Goal: Information Seeking & Learning: Find specific fact

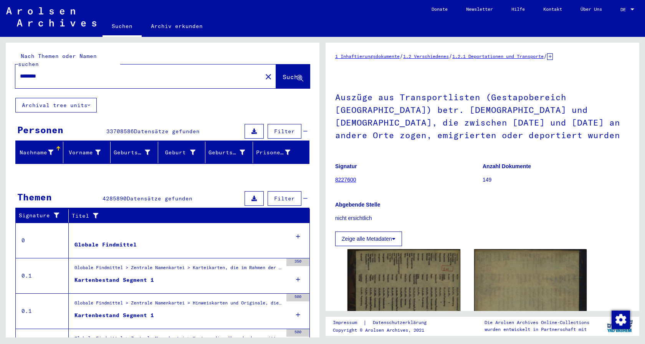
click at [25, 68] on div "********" at bounding box center [136, 76] width 242 height 17
drag, startPoint x: 62, startPoint y: 71, endPoint x: 4, endPoint y: 58, distance: 59.3
click at [20, 72] on input "********" at bounding box center [139, 76] width 238 height 8
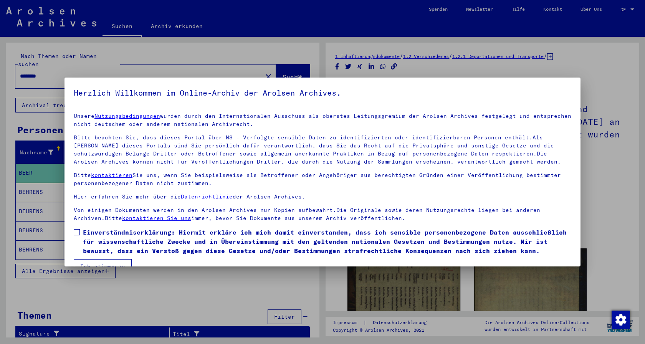
click at [79, 232] on span at bounding box center [77, 232] width 6 height 6
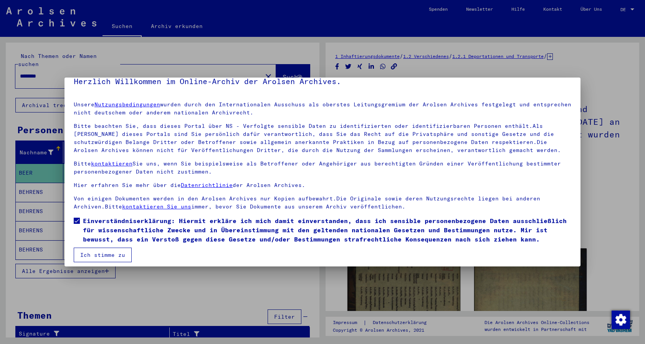
scroll to position [17, 0]
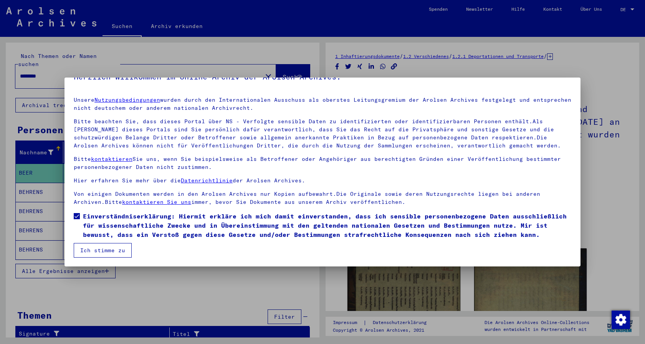
click at [105, 247] on button "Ich stimme zu" at bounding box center [103, 250] width 58 height 15
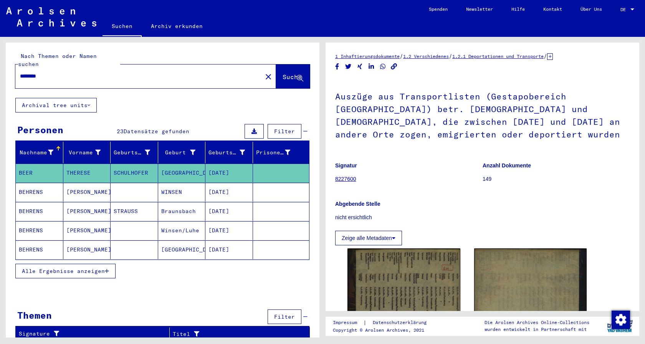
drag, startPoint x: 64, startPoint y: 72, endPoint x: 65, endPoint y: 68, distance: 4.4
click at [66, 68] on div "********" at bounding box center [136, 76] width 242 height 17
drag, startPoint x: 61, startPoint y: 68, endPoint x: 0, endPoint y: 57, distance: 62.5
click at [20, 72] on input "********" at bounding box center [139, 76] width 238 height 8
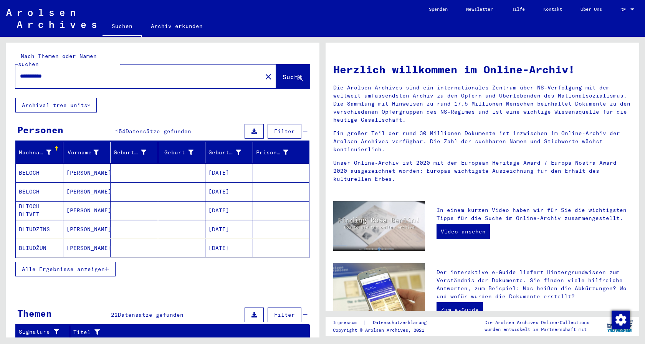
click at [62, 265] on button "Alle Ergebnisse anzeigen" at bounding box center [65, 269] width 100 height 15
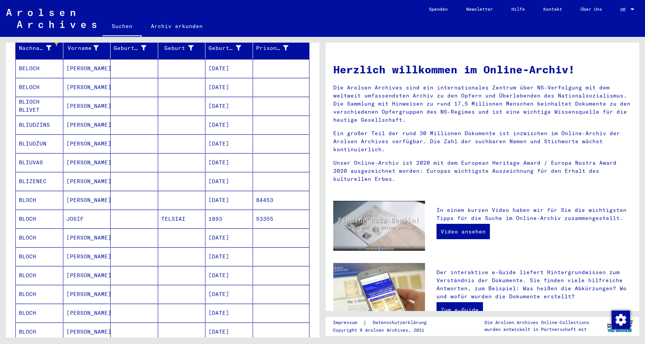
scroll to position [124, 0]
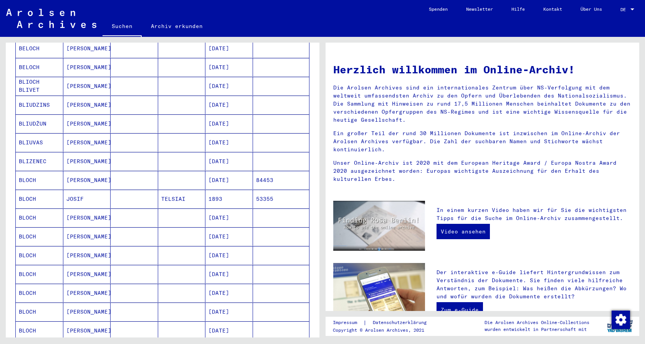
click at [29, 171] on mat-cell "BLOCH" at bounding box center [40, 180] width 48 height 18
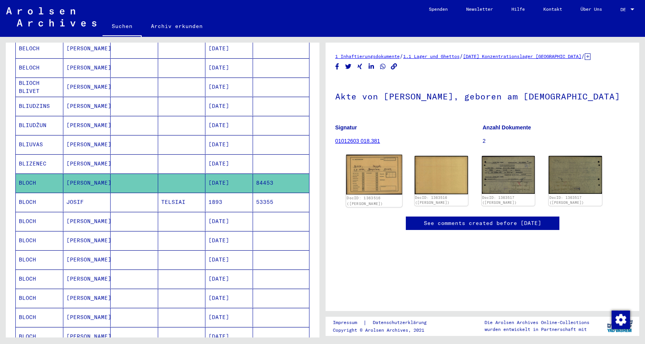
click at [374, 176] on img at bounding box center [374, 175] width 56 height 40
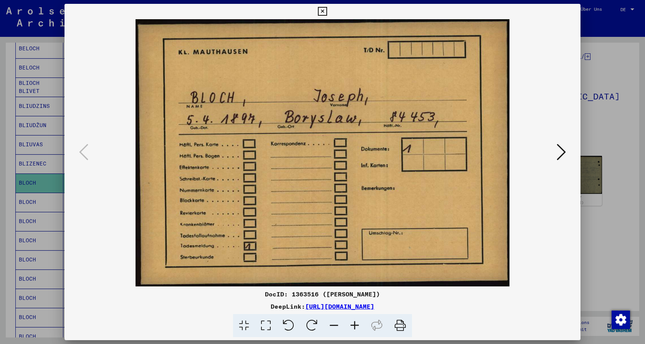
click at [327, 15] on icon at bounding box center [322, 11] width 9 height 9
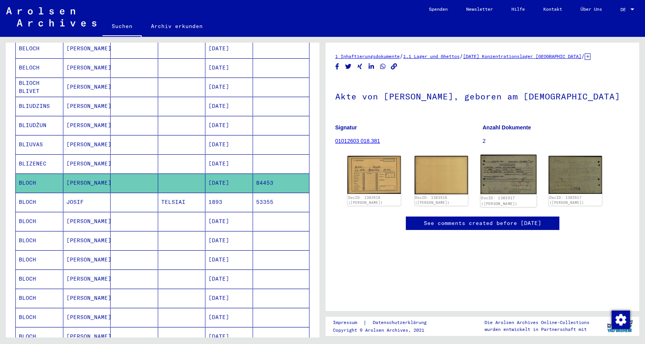
click at [503, 182] on img at bounding box center [508, 175] width 56 height 40
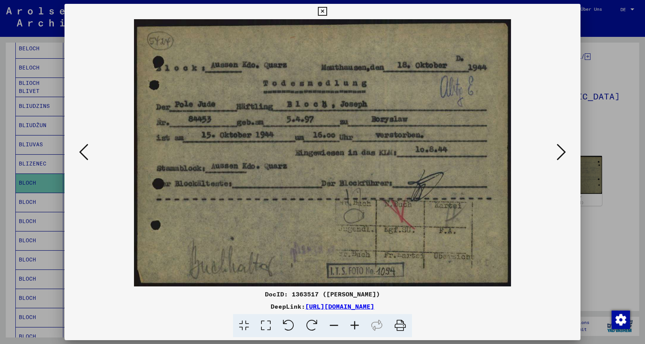
click at [327, 10] on icon at bounding box center [322, 11] width 9 height 9
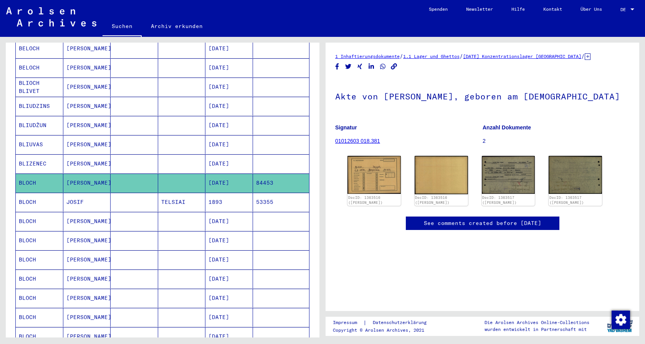
click at [27, 213] on mat-cell "BLOCH" at bounding box center [40, 221] width 48 height 19
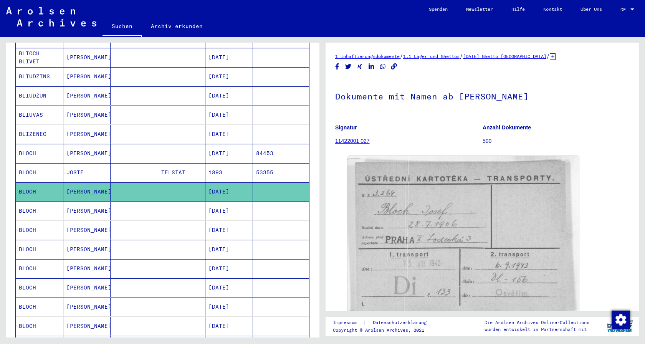
scroll to position [166, 0]
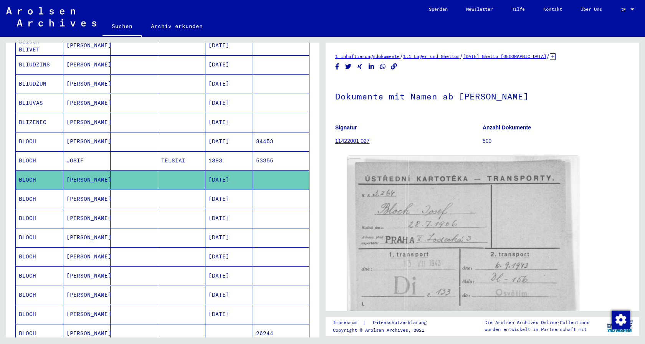
click at [28, 211] on mat-cell "BLOCH" at bounding box center [40, 218] width 48 height 19
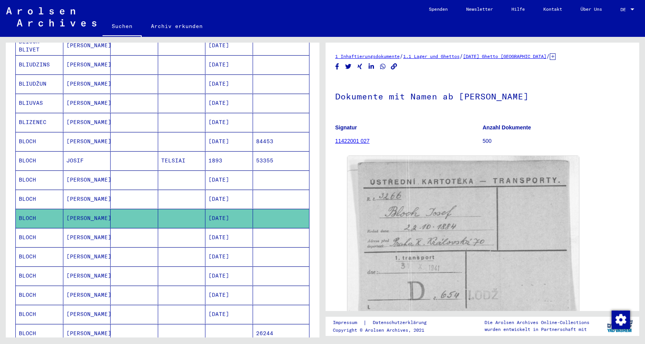
click at [27, 232] on mat-cell "BLOCH" at bounding box center [40, 237] width 48 height 19
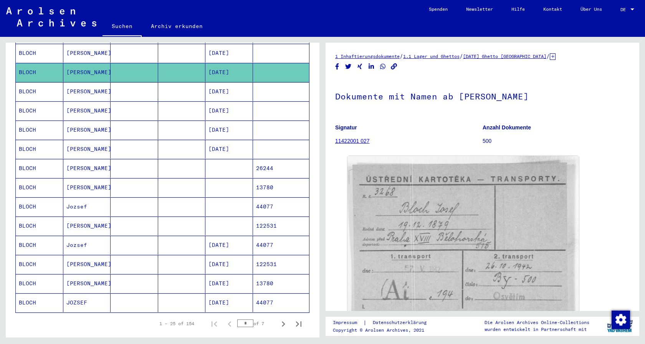
scroll to position [332, 0]
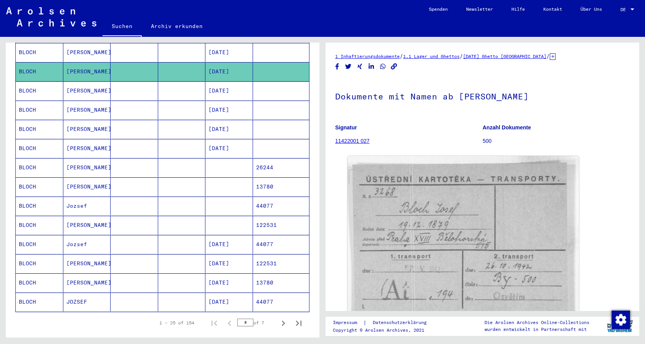
click at [28, 218] on mat-cell "BLOCH" at bounding box center [40, 225] width 48 height 19
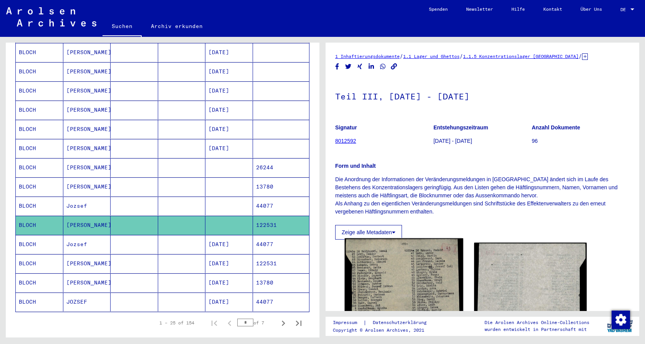
click at [415, 286] on img at bounding box center [404, 326] width 118 height 177
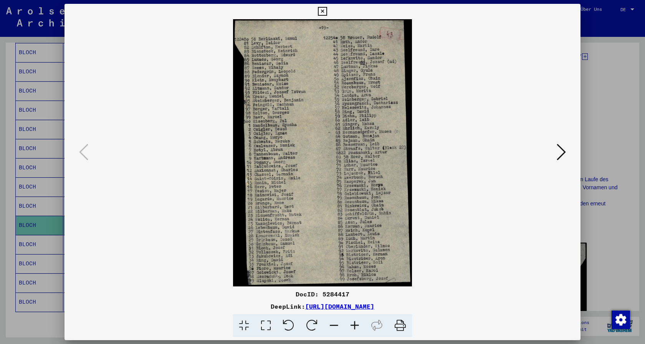
click at [353, 323] on icon at bounding box center [354, 325] width 21 height 23
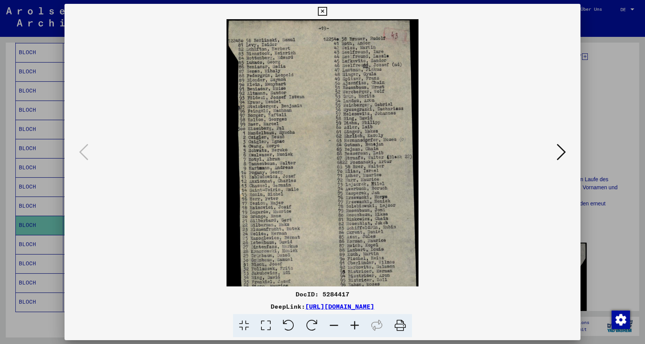
click at [353, 323] on icon at bounding box center [354, 325] width 21 height 23
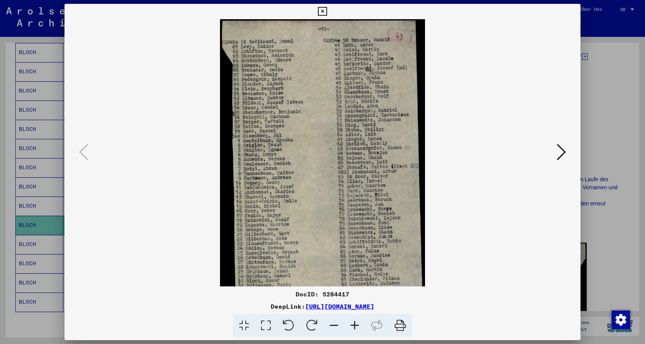
click at [353, 323] on icon at bounding box center [354, 325] width 21 height 23
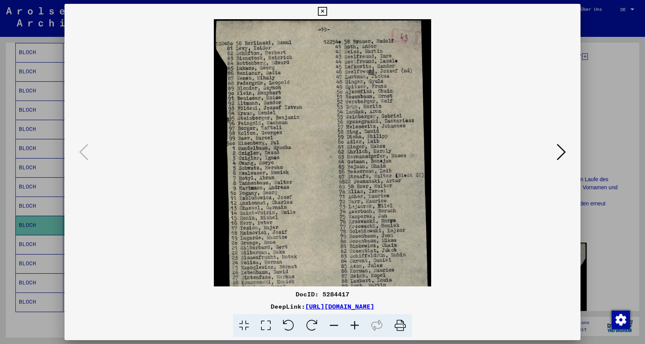
click at [353, 322] on icon at bounding box center [354, 325] width 21 height 23
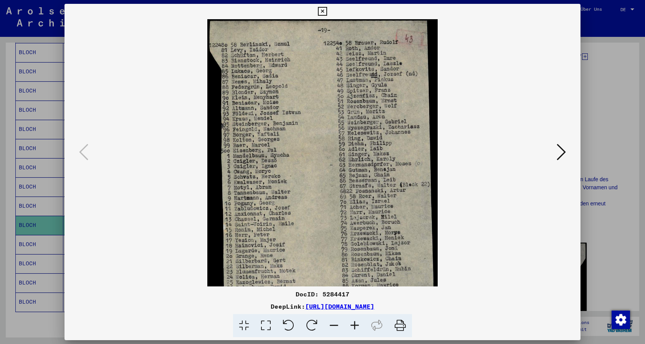
click at [353, 322] on icon at bounding box center [354, 325] width 21 height 23
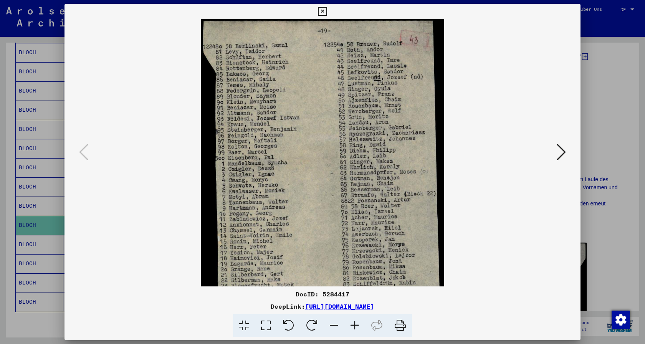
click at [353, 322] on icon at bounding box center [354, 325] width 21 height 23
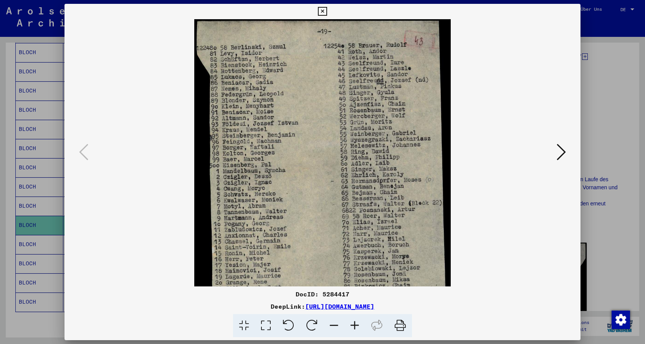
click at [353, 322] on icon at bounding box center [354, 325] width 21 height 23
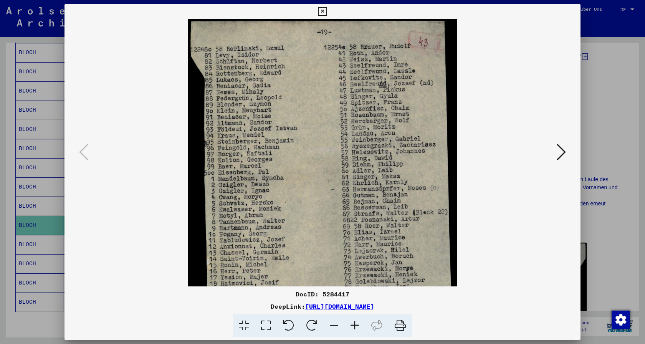
click at [353, 322] on icon at bounding box center [354, 325] width 21 height 23
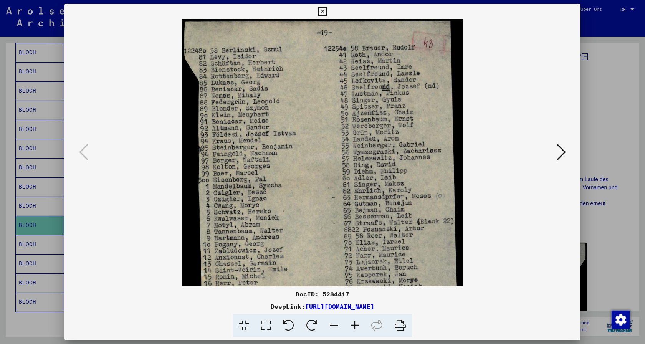
click at [352, 322] on icon at bounding box center [354, 325] width 21 height 23
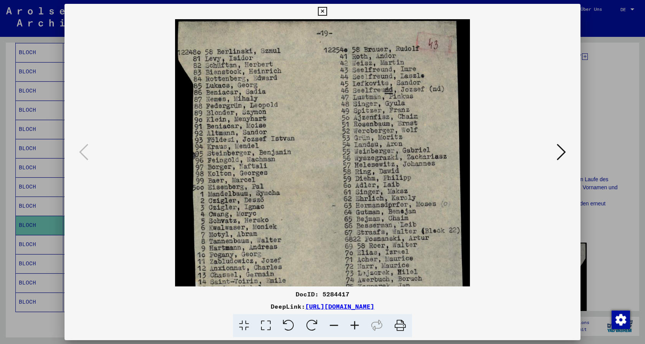
click at [352, 322] on icon at bounding box center [354, 325] width 21 height 23
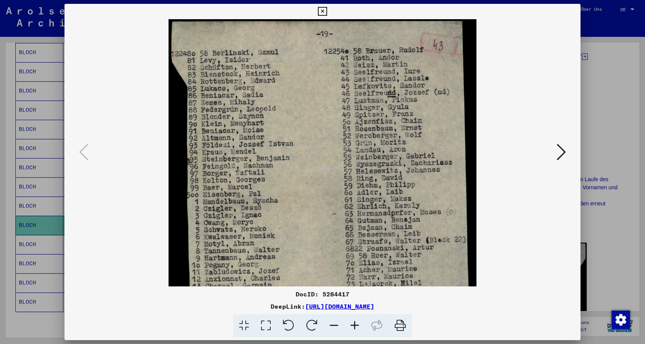
click at [352, 322] on icon at bounding box center [354, 325] width 21 height 23
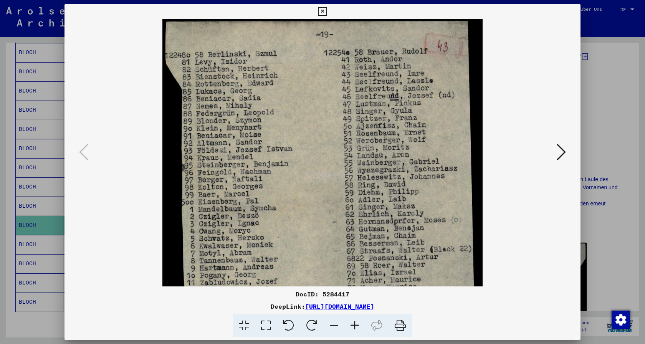
click at [352, 322] on icon at bounding box center [354, 325] width 21 height 23
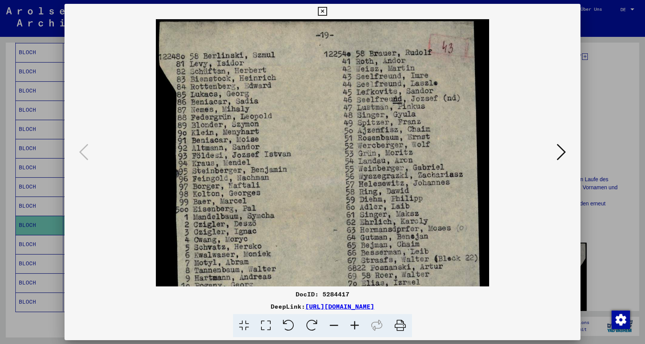
click at [327, 10] on icon at bounding box center [322, 11] width 9 height 9
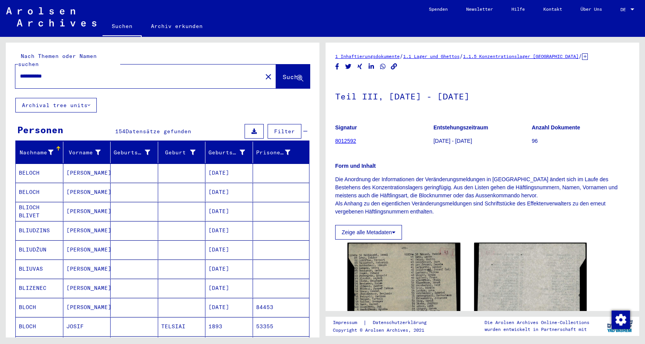
drag, startPoint x: 63, startPoint y: 68, endPoint x: 0, endPoint y: 63, distance: 63.2
click at [20, 72] on input "**********" at bounding box center [139, 76] width 238 height 8
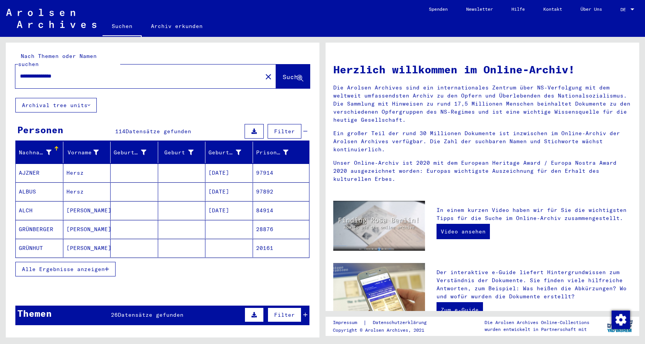
click at [64, 265] on button "Alle Ergebnisse anzeigen" at bounding box center [65, 269] width 100 height 15
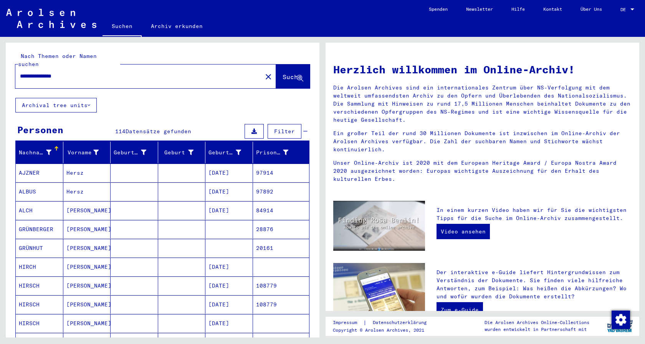
drag, startPoint x: 79, startPoint y: 69, endPoint x: 9, endPoint y: 59, distance: 71.0
click at [20, 72] on input "**********" at bounding box center [136, 76] width 233 height 8
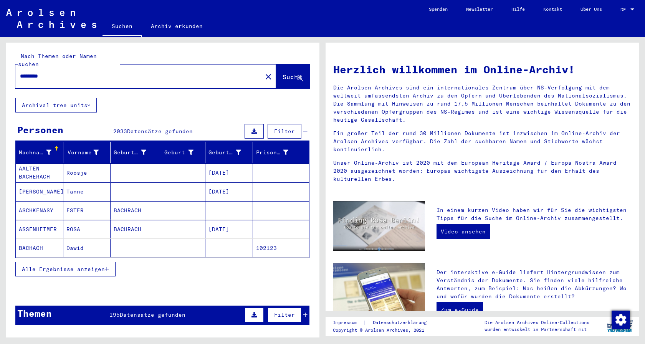
click at [65, 266] on span "Alle Ergebnisse anzeigen" at bounding box center [63, 269] width 83 height 7
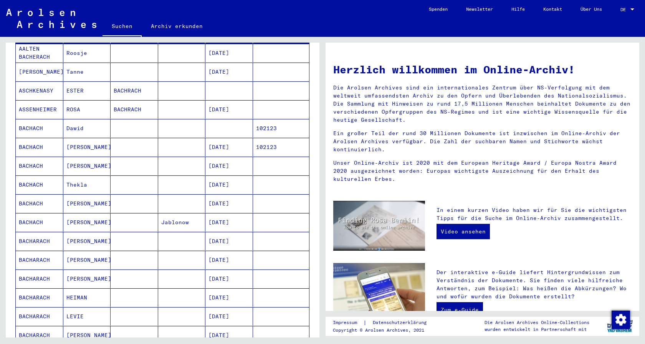
scroll to position [166, 0]
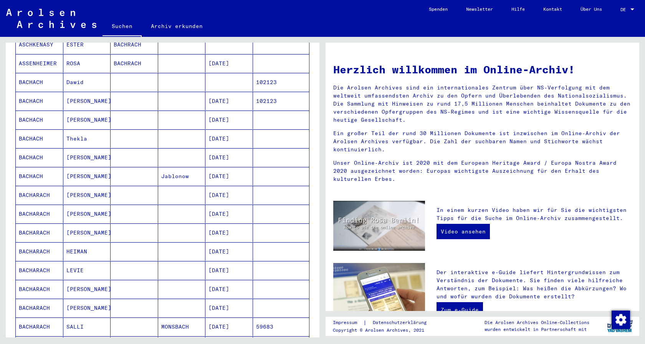
click at [32, 186] on mat-cell "BACHARACH" at bounding box center [40, 195] width 48 height 18
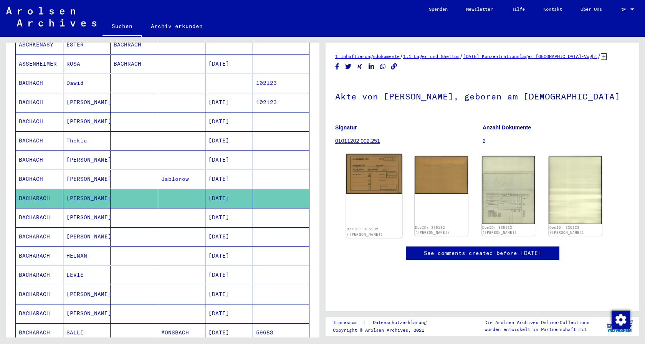
click at [371, 189] on img at bounding box center [374, 174] width 56 height 40
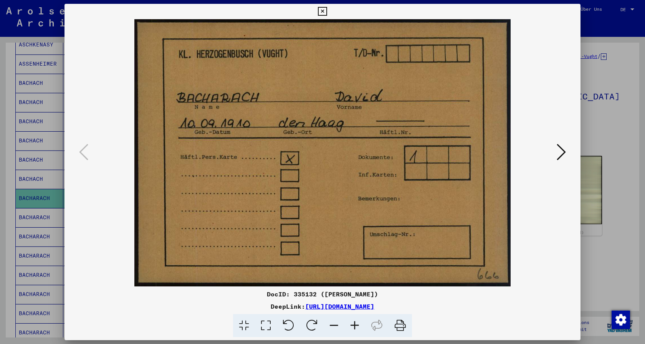
click at [327, 11] on icon at bounding box center [322, 11] width 9 height 9
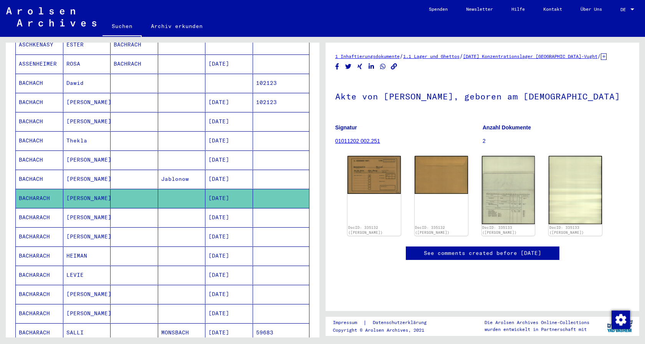
click at [31, 210] on mat-cell "BACHARACH" at bounding box center [40, 217] width 48 height 19
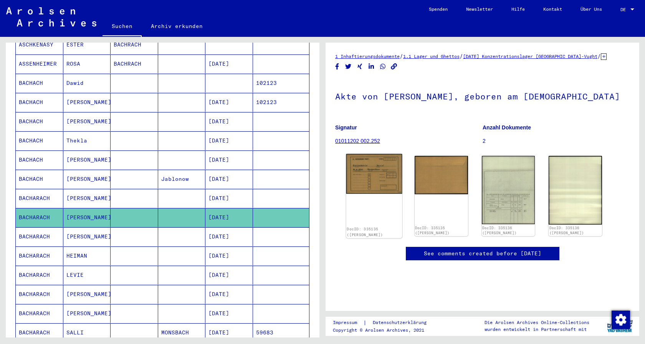
click at [369, 180] on img at bounding box center [374, 174] width 56 height 40
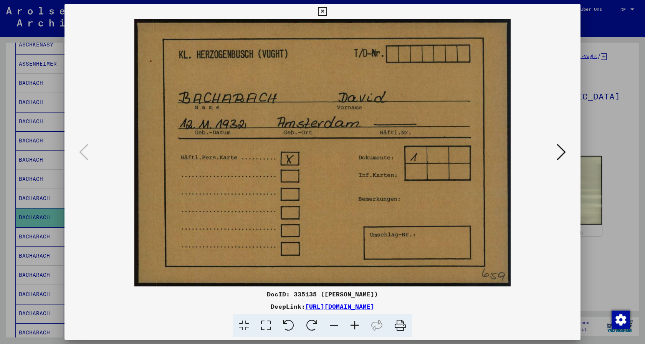
click at [327, 14] on icon at bounding box center [322, 11] width 9 height 9
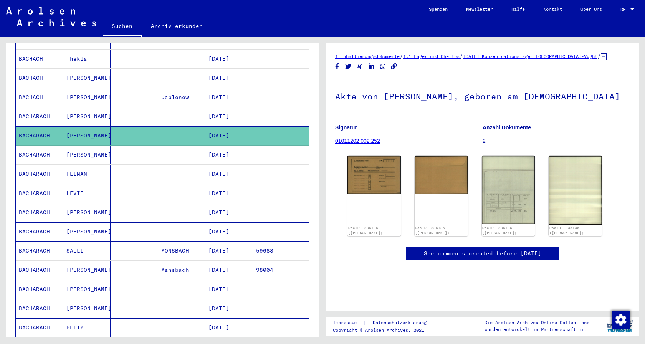
scroll to position [250, 0]
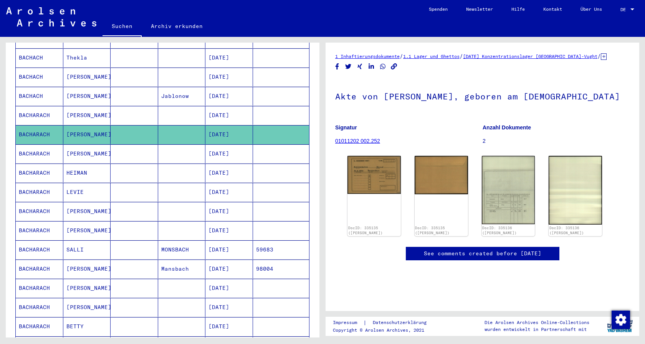
click at [32, 146] on mat-cell "BACHARACH" at bounding box center [40, 153] width 48 height 19
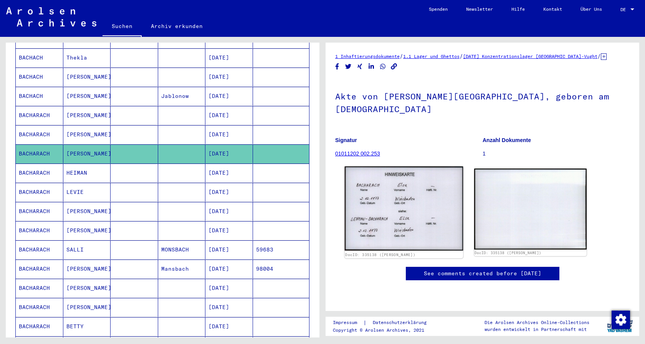
click at [389, 197] on img at bounding box center [404, 209] width 118 height 84
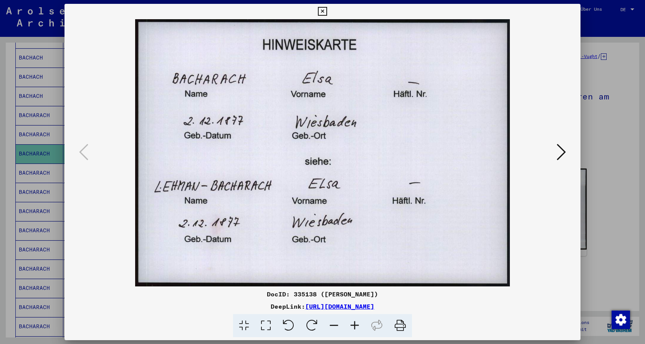
click at [327, 14] on icon at bounding box center [322, 11] width 9 height 9
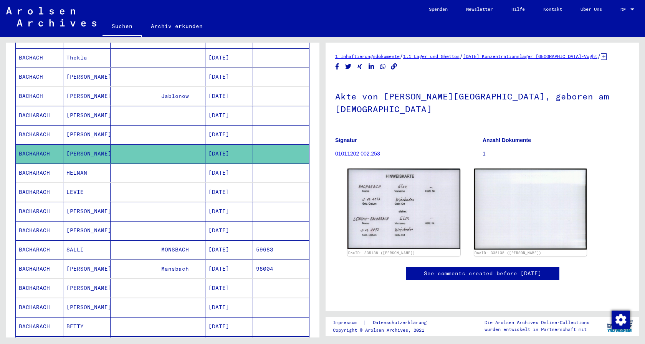
click at [38, 165] on mat-cell "BACHARACH" at bounding box center [40, 173] width 48 height 19
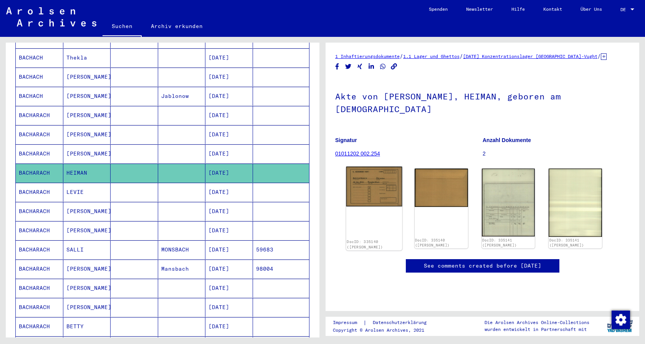
click at [383, 186] on img at bounding box center [374, 187] width 56 height 40
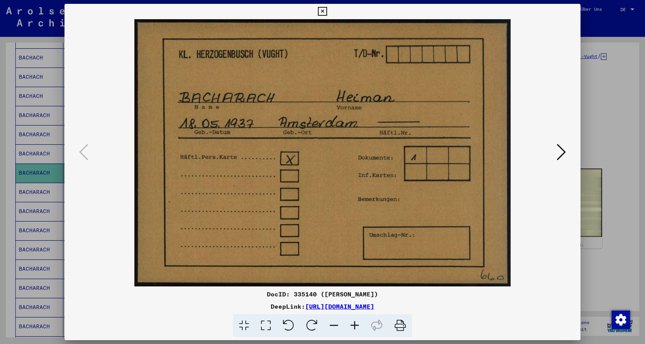
click at [329, 12] on button at bounding box center [322, 11] width 13 height 15
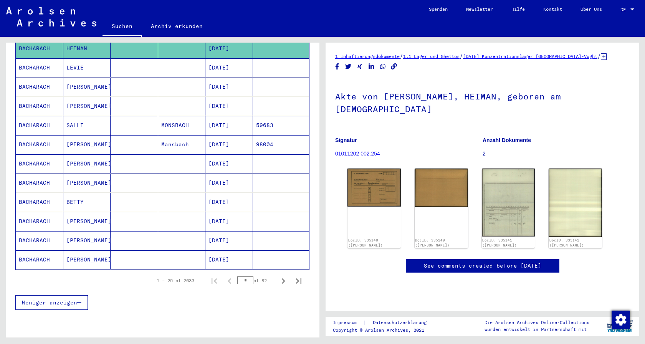
scroll to position [333, 0]
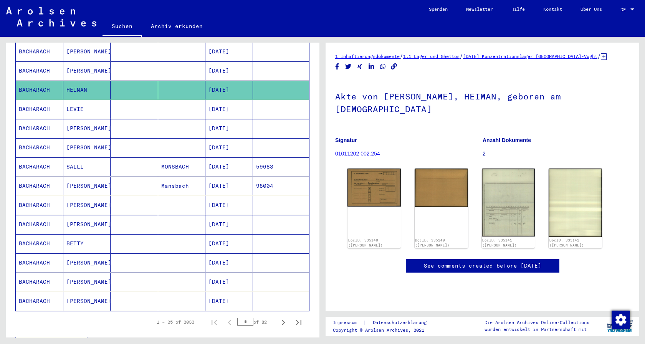
click at [33, 216] on mat-cell "BACHARACH" at bounding box center [40, 224] width 48 height 19
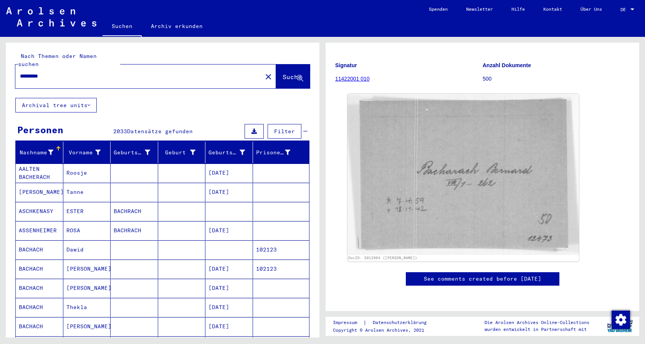
click at [22, 72] on input "*********" at bounding box center [139, 76] width 238 height 8
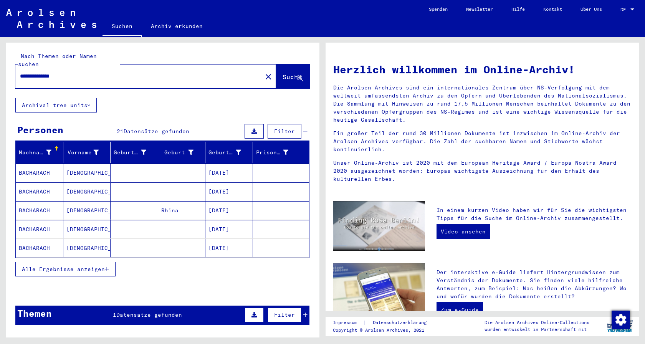
click at [38, 164] on mat-cell "BACHARACH" at bounding box center [40, 173] width 48 height 18
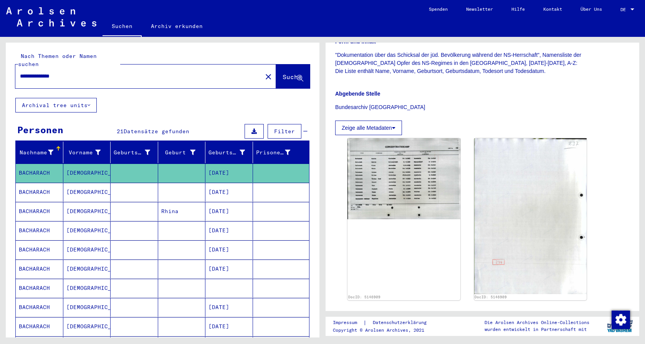
scroll to position [41, 0]
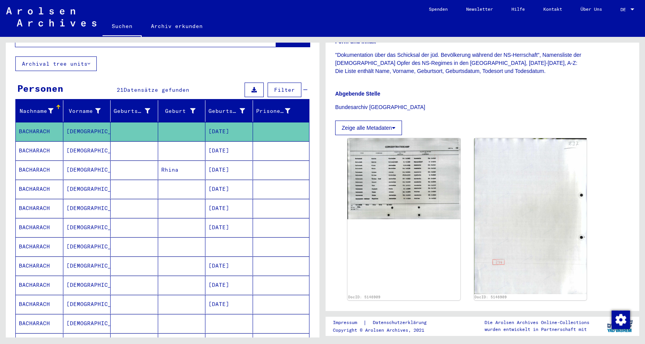
click at [31, 163] on mat-cell "BACHARACH" at bounding box center [40, 169] width 48 height 19
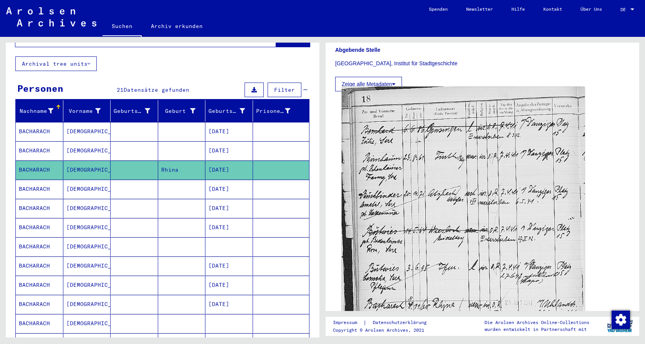
scroll to position [166, 0]
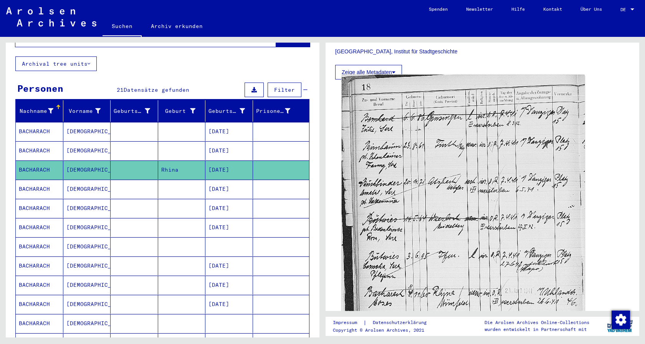
click at [514, 260] on img at bounding box center [463, 236] width 243 height 323
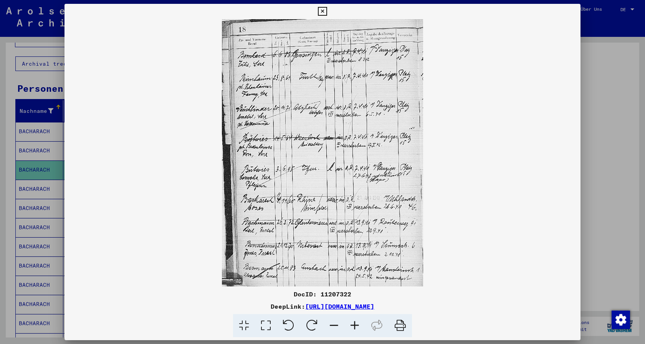
click at [327, 14] on icon at bounding box center [322, 11] width 9 height 9
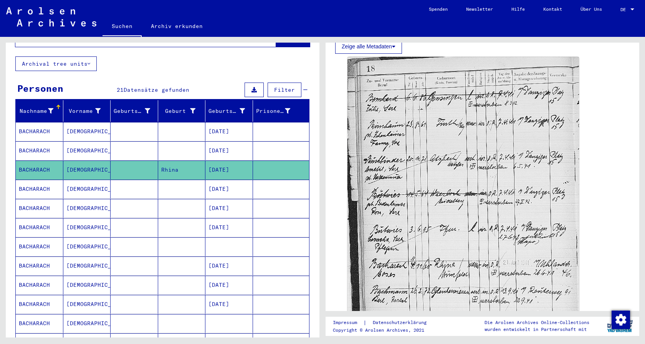
scroll to position [207, 0]
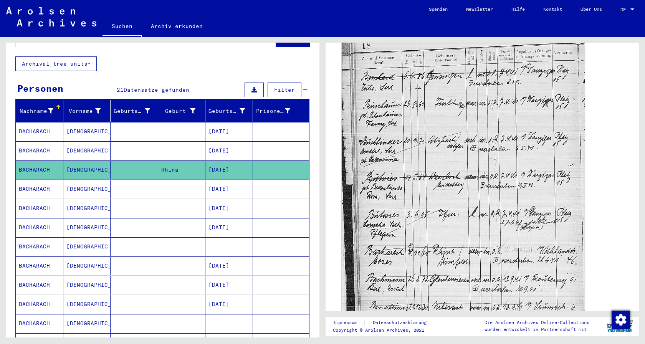
click at [498, 242] on img at bounding box center [463, 194] width 243 height 323
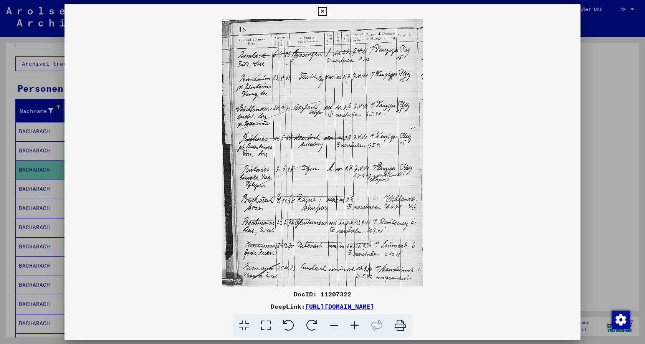
click at [356, 325] on icon at bounding box center [354, 325] width 21 height 23
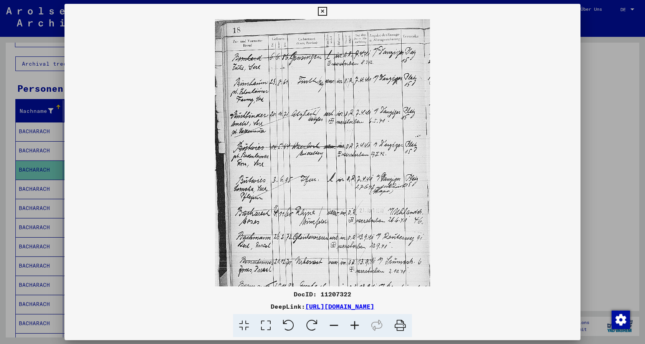
click at [353, 327] on icon at bounding box center [354, 325] width 21 height 23
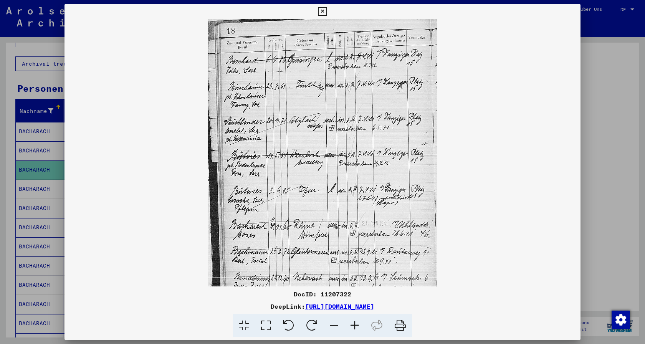
click at [353, 327] on icon at bounding box center [354, 325] width 21 height 23
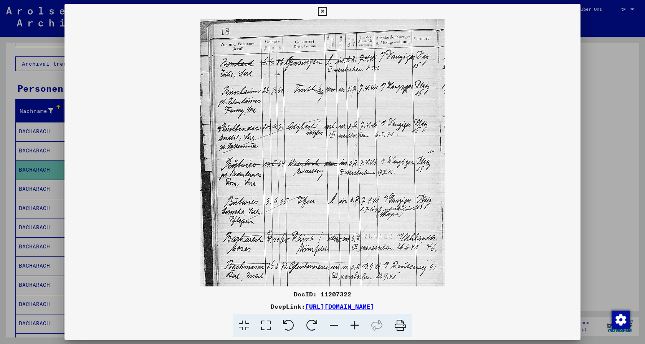
click at [353, 327] on icon at bounding box center [354, 325] width 21 height 23
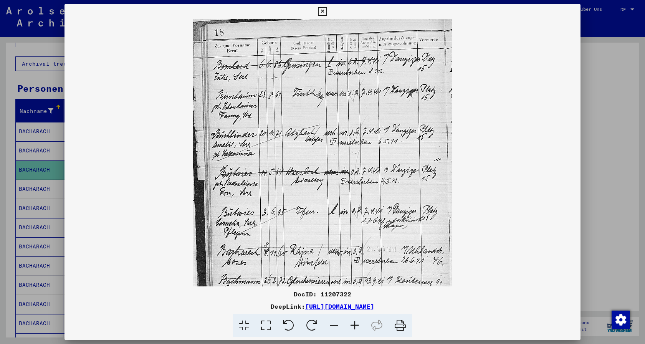
click at [352, 327] on icon at bounding box center [354, 325] width 21 height 23
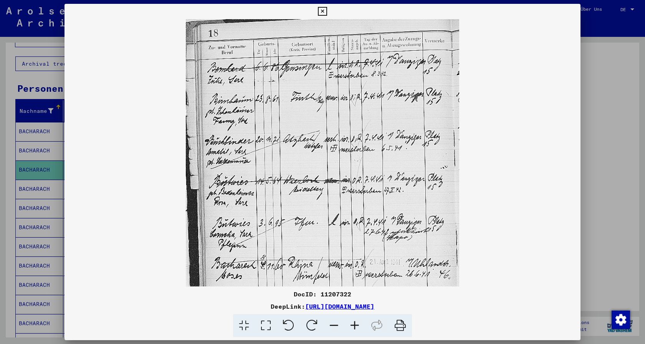
click at [352, 327] on icon at bounding box center [354, 325] width 21 height 23
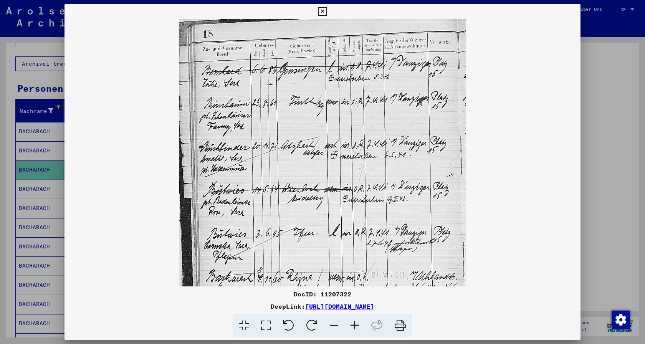
click at [352, 327] on icon at bounding box center [354, 325] width 21 height 23
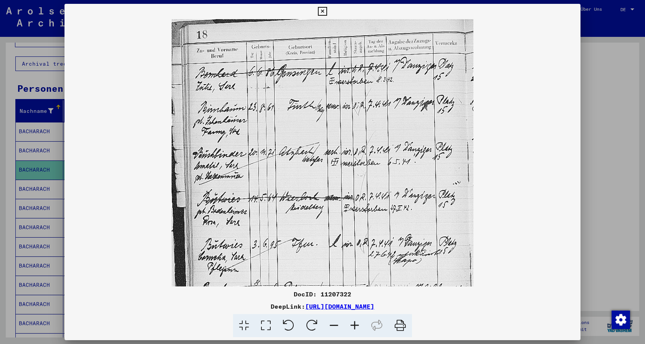
click at [352, 327] on icon at bounding box center [354, 325] width 21 height 23
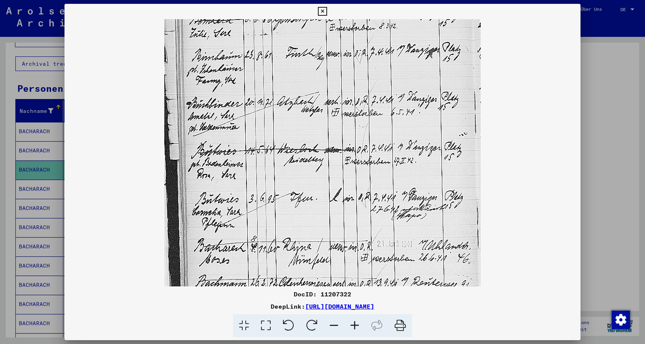
drag, startPoint x: 403, startPoint y: 252, endPoint x: 428, endPoint y: 134, distance: 120.1
click at [425, 140] on img at bounding box center [322, 173] width 316 height 421
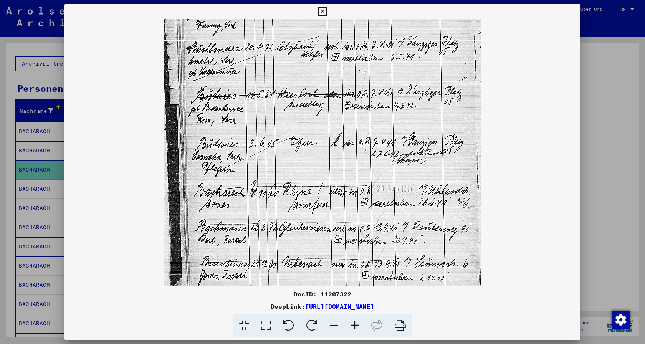
click at [327, 13] on icon at bounding box center [322, 11] width 9 height 9
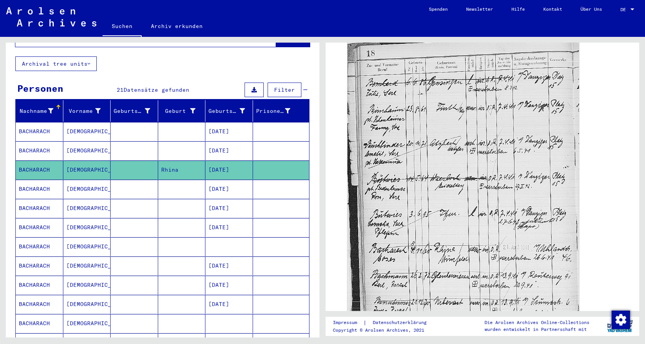
click at [35, 180] on mat-cell "BACHARACH" at bounding box center [40, 189] width 48 height 19
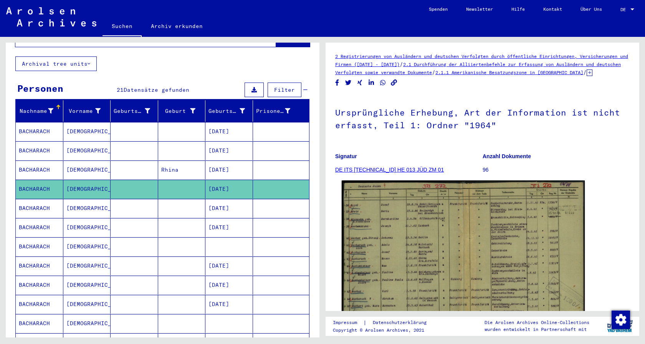
click at [448, 245] on img at bounding box center [463, 265] width 243 height 171
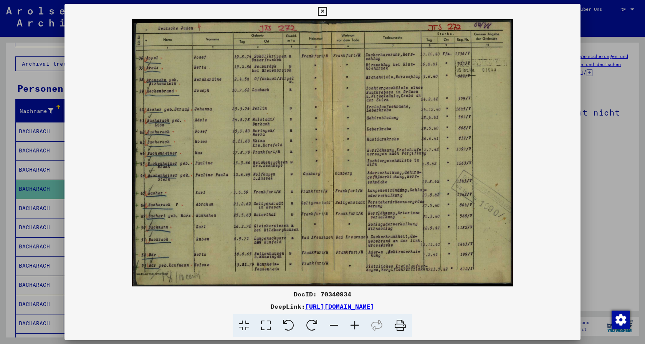
click at [354, 325] on icon at bounding box center [354, 325] width 21 height 23
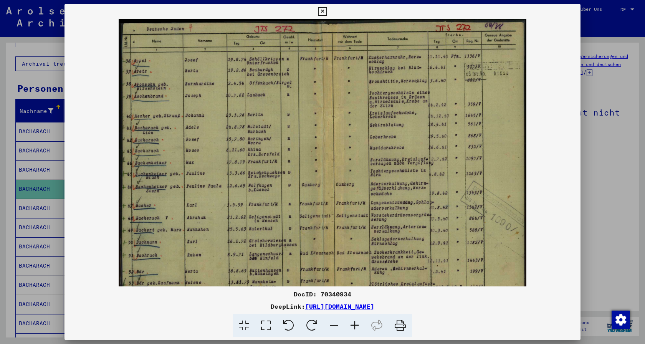
click at [354, 325] on icon at bounding box center [354, 325] width 21 height 23
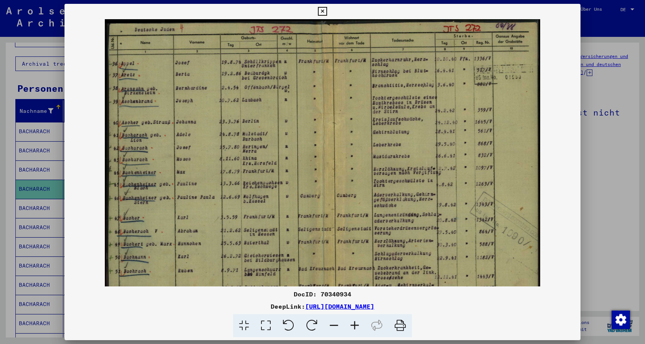
click at [354, 325] on icon at bounding box center [354, 325] width 21 height 23
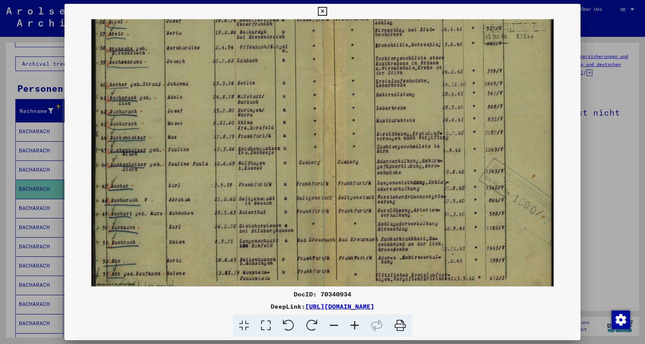
scroll to position [58, 0]
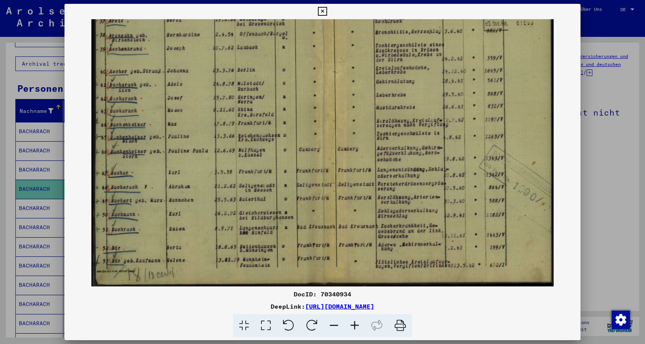
drag, startPoint x: 182, startPoint y: 245, endPoint x: 229, endPoint y: 171, distance: 87.2
click at [219, 182] on img at bounding box center [322, 124] width 463 height 325
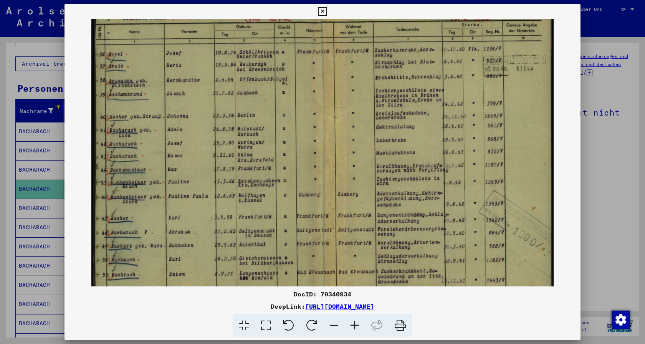
scroll to position [0, 0]
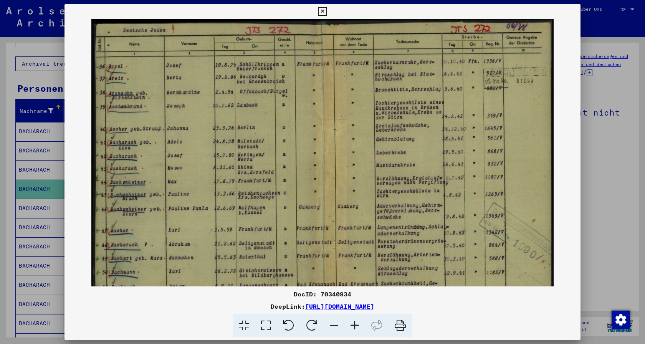
drag, startPoint x: 145, startPoint y: 127, endPoint x: 145, endPoint y: 196, distance: 68.7
click at [145, 196] on img at bounding box center [322, 181] width 463 height 325
click at [327, 11] on icon at bounding box center [322, 11] width 9 height 9
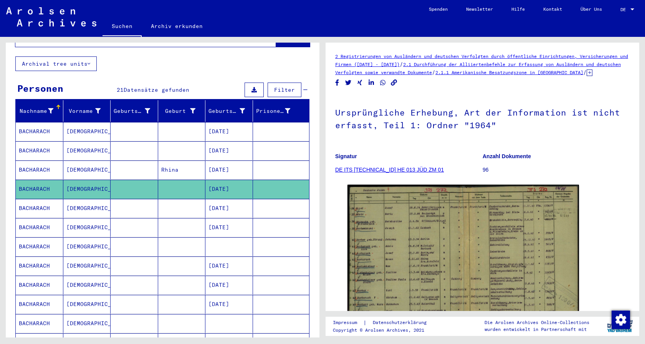
click at [38, 200] on mat-cell "BACHARACH" at bounding box center [40, 208] width 48 height 19
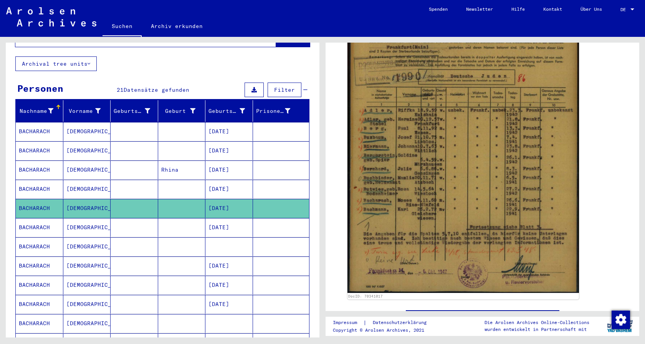
scroll to position [207, 0]
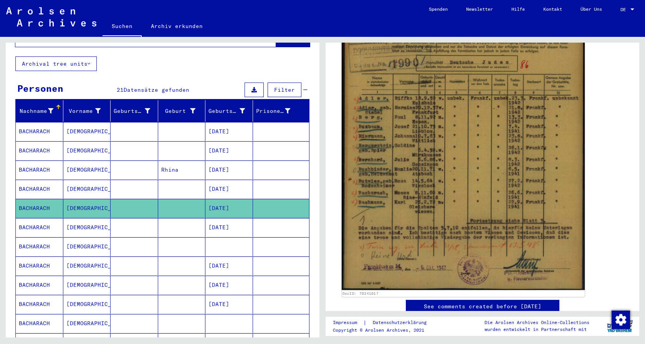
click at [471, 190] on img at bounding box center [463, 130] width 243 height 321
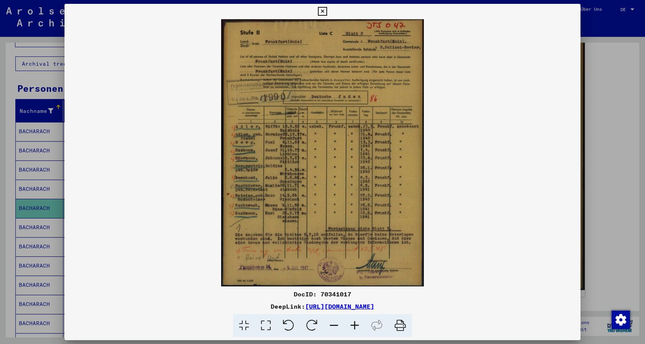
scroll to position [207, 0]
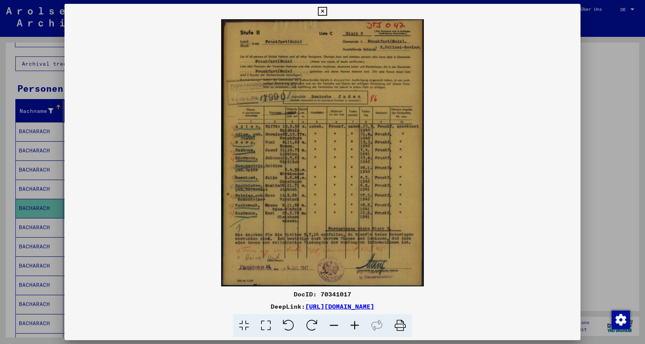
click at [354, 324] on icon at bounding box center [354, 325] width 21 height 23
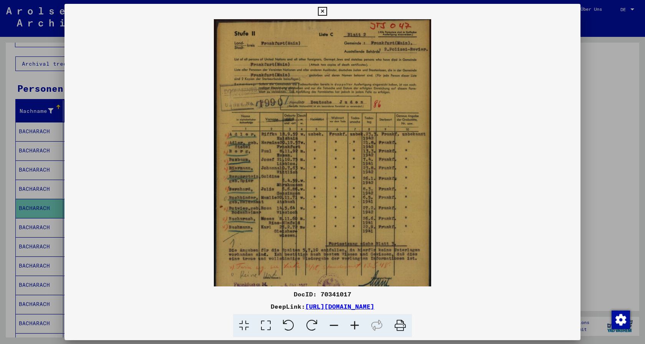
click at [354, 324] on icon at bounding box center [354, 325] width 21 height 23
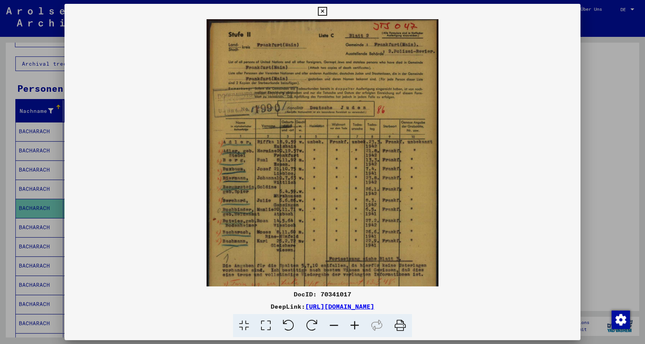
click at [354, 324] on icon at bounding box center [354, 325] width 21 height 23
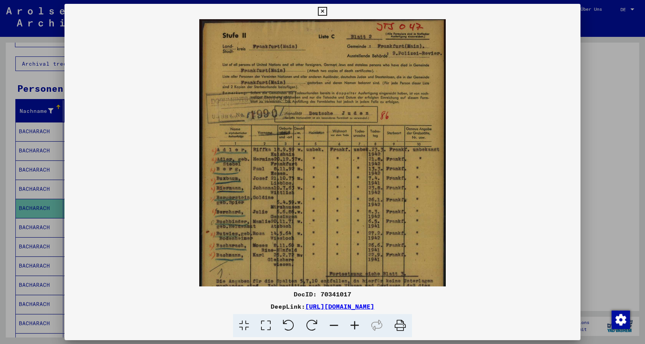
click at [354, 324] on icon at bounding box center [354, 325] width 21 height 23
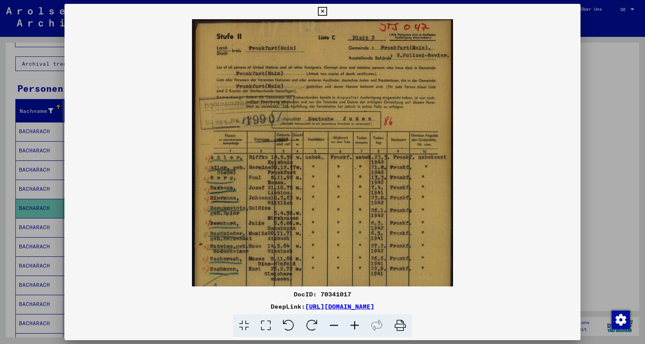
click at [354, 324] on icon at bounding box center [354, 325] width 21 height 23
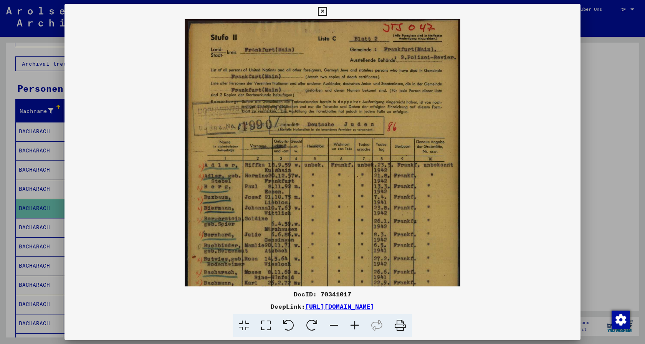
click at [354, 324] on icon at bounding box center [354, 325] width 21 height 23
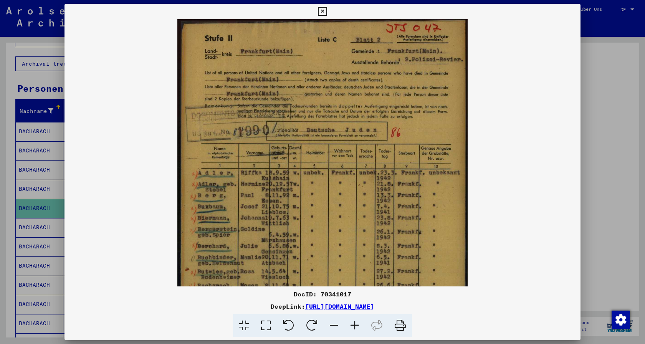
click at [354, 324] on icon at bounding box center [354, 325] width 21 height 23
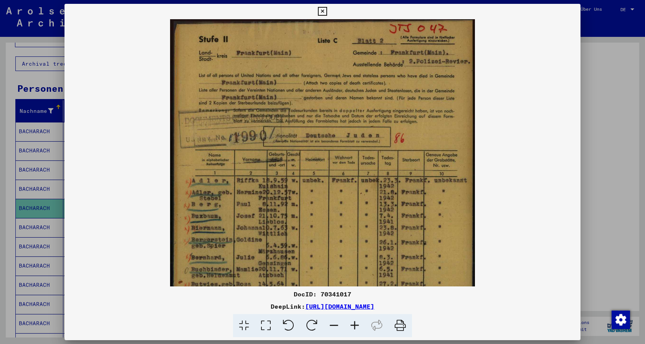
click at [354, 324] on icon at bounding box center [354, 325] width 21 height 23
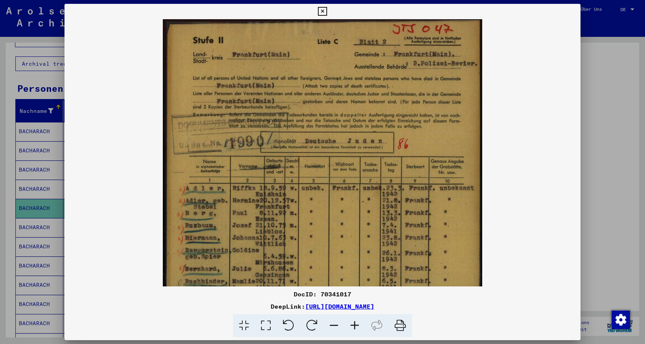
click at [354, 324] on icon at bounding box center [354, 325] width 21 height 23
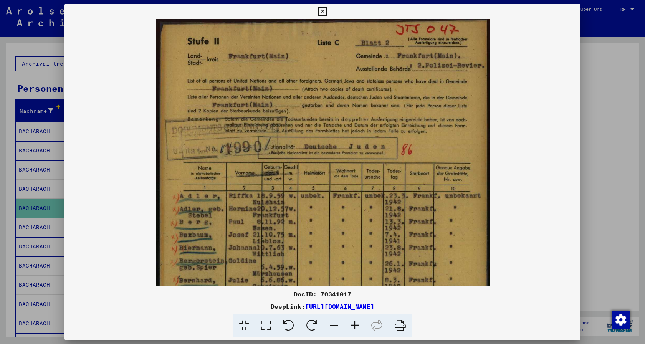
click at [354, 324] on icon at bounding box center [354, 325] width 21 height 23
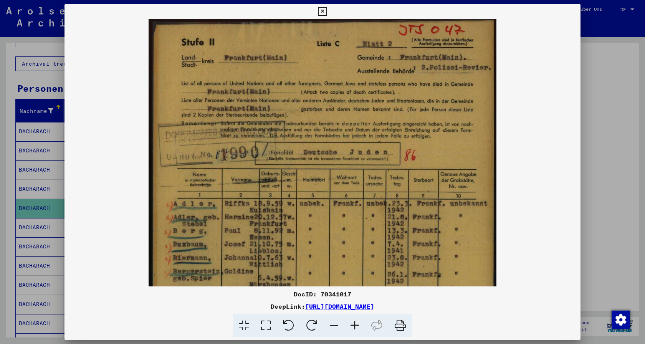
click at [354, 324] on icon at bounding box center [354, 325] width 21 height 23
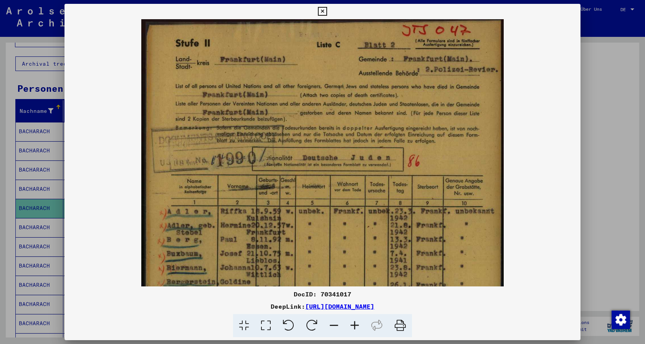
click at [354, 324] on icon at bounding box center [354, 325] width 21 height 23
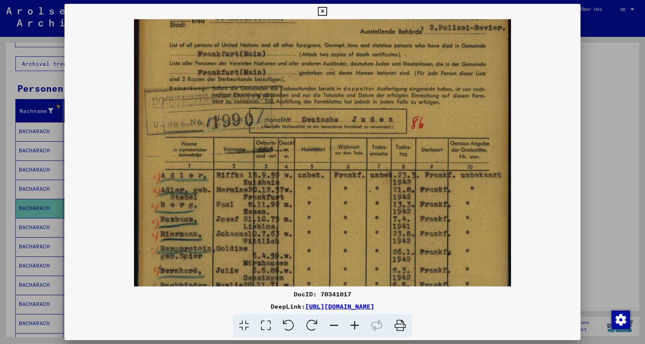
drag, startPoint x: 309, startPoint y: 230, endPoint x: 324, endPoint y: 160, distance: 71.1
click at [322, 166] on img at bounding box center [322, 224] width 377 height 498
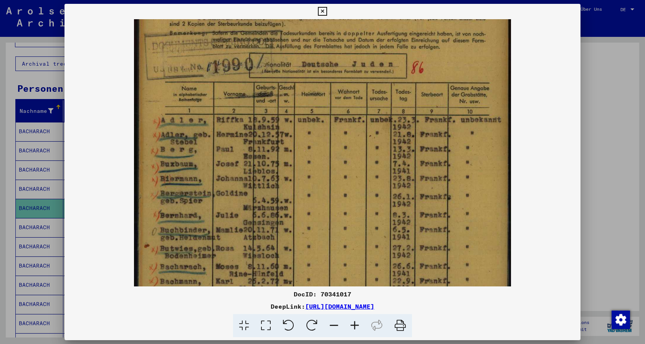
drag, startPoint x: 253, startPoint y: 226, endPoint x: 262, endPoint y: 180, distance: 46.9
click at [261, 182] on img at bounding box center [322, 169] width 377 height 498
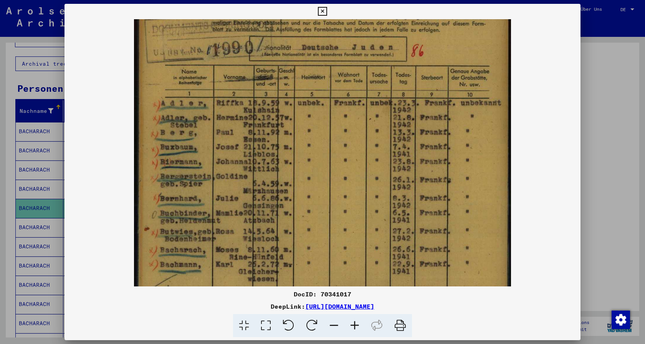
drag, startPoint x: 265, startPoint y: 175, endPoint x: 268, endPoint y: 170, distance: 5.7
click at [267, 171] on img at bounding box center [322, 152] width 377 height 498
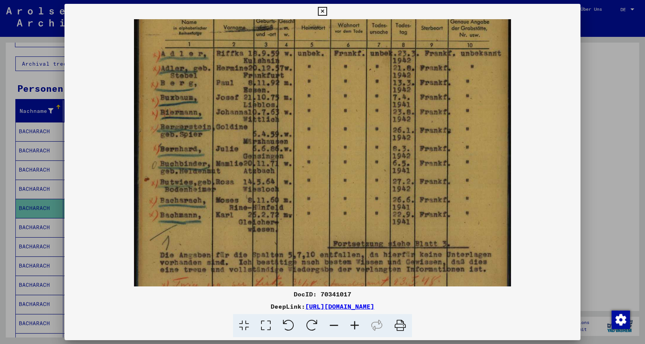
drag, startPoint x: 224, startPoint y: 220, endPoint x: 240, endPoint y: 169, distance: 53.8
click at [238, 172] on img at bounding box center [322, 102] width 377 height 498
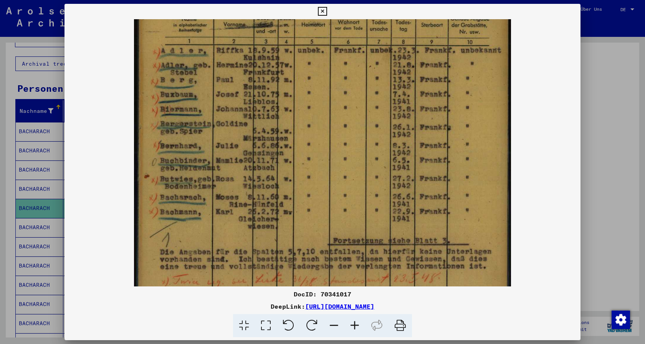
click at [242, 165] on img at bounding box center [322, 100] width 377 height 498
drag, startPoint x: 243, startPoint y: 164, endPoint x: 250, endPoint y: 156, distance: 10.7
click at [243, 163] on img at bounding box center [322, 100] width 377 height 498
click at [327, 11] on icon at bounding box center [322, 11] width 9 height 9
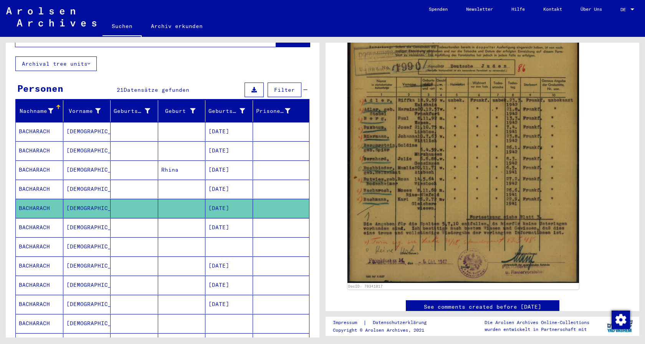
click at [41, 219] on mat-cell "BACHARACH" at bounding box center [40, 227] width 48 height 19
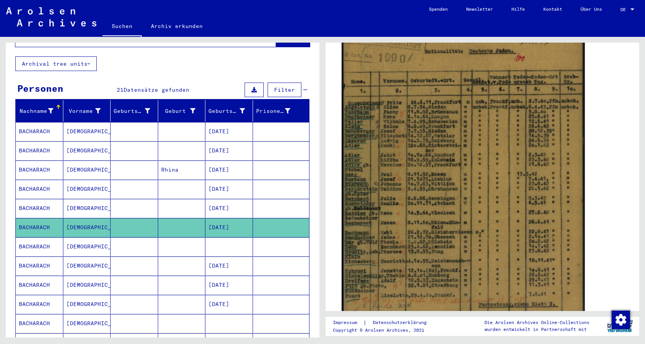
scroll to position [207, 0]
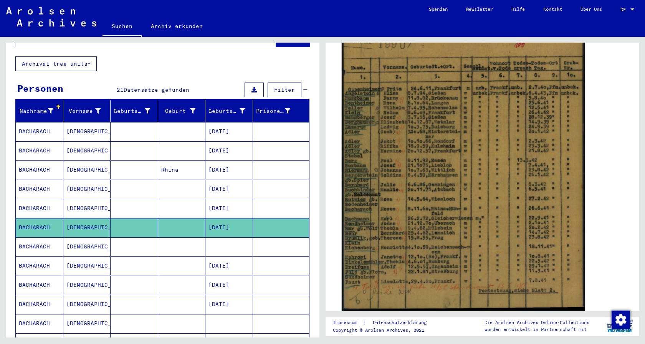
click at [410, 232] on img at bounding box center [463, 140] width 243 height 342
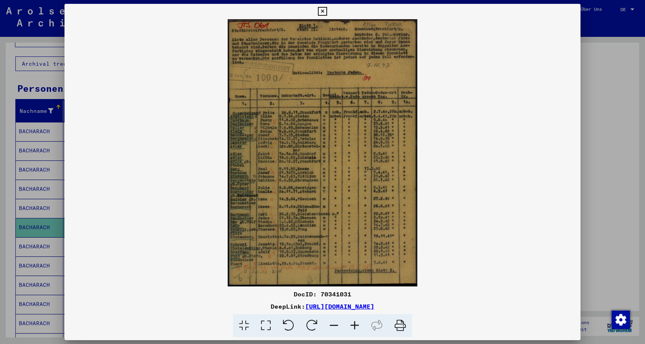
click at [353, 326] on icon at bounding box center [354, 325] width 21 height 23
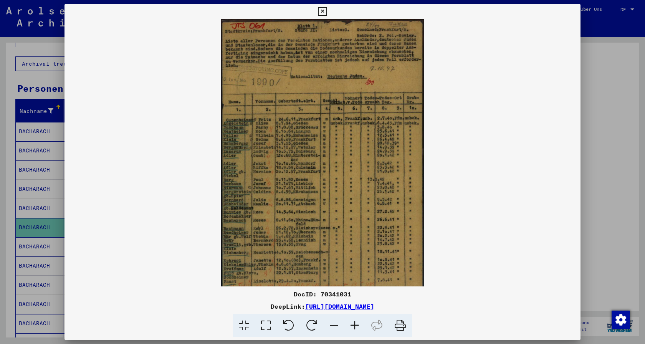
click at [353, 326] on icon at bounding box center [354, 325] width 21 height 23
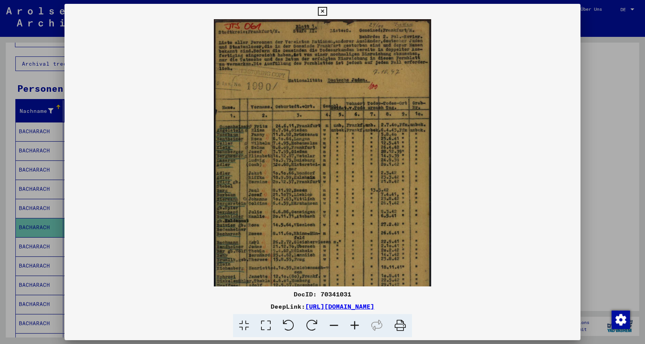
click at [352, 326] on icon at bounding box center [354, 325] width 21 height 23
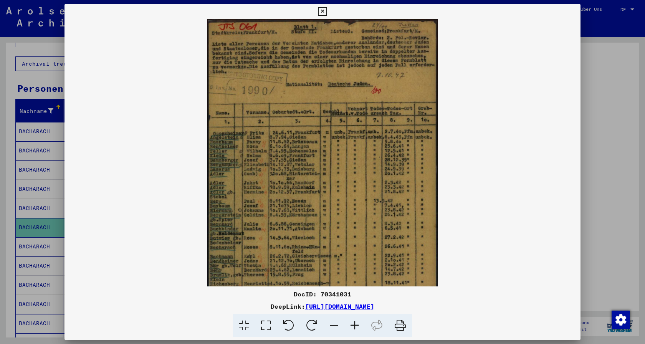
click at [351, 326] on icon at bounding box center [354, 325] width 21 height 23
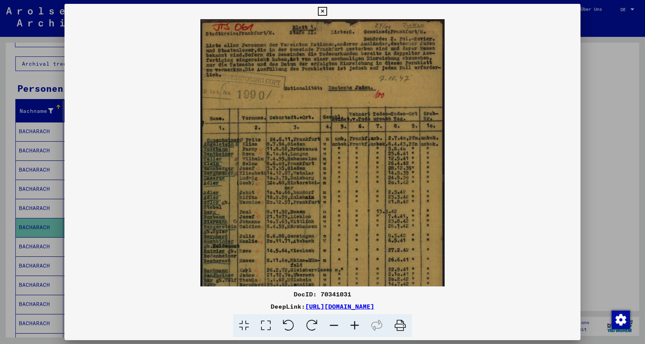
click at [351, 326] on icon at bounding box center [354, 325] width 21 height 23
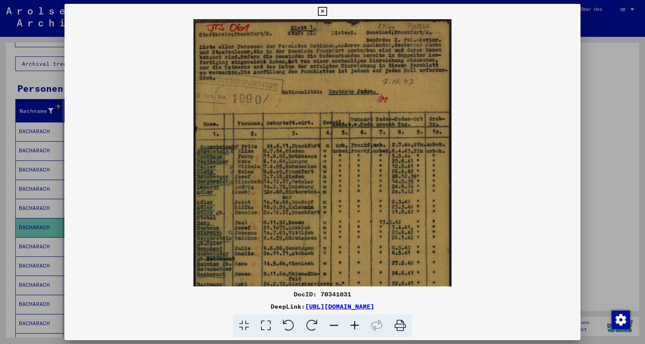
click at [351, 326] on icon at bounding box center [354, 325] width 21 height 23
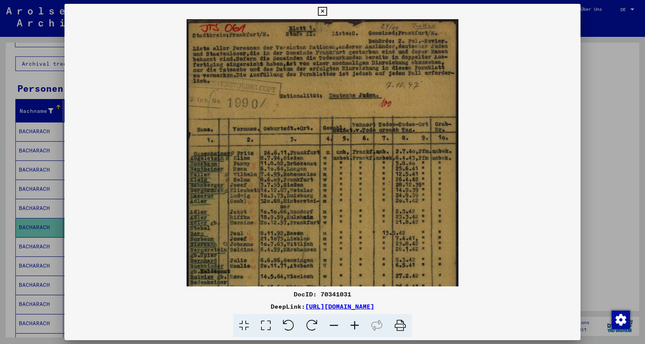
click at [351, 326] on icon at bounding box center [354, 325] width 21 height 23
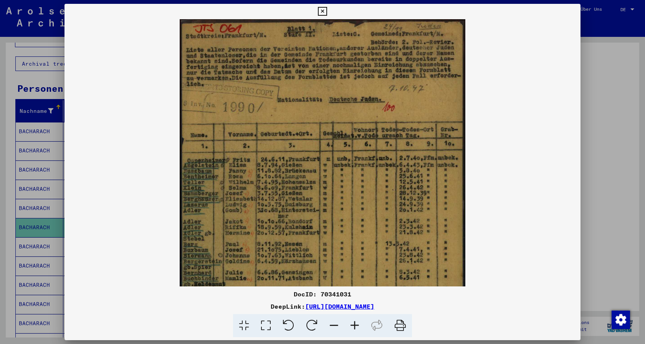
click at [351, 326] on icon at bounding box center [354, 325] width 21 height 23
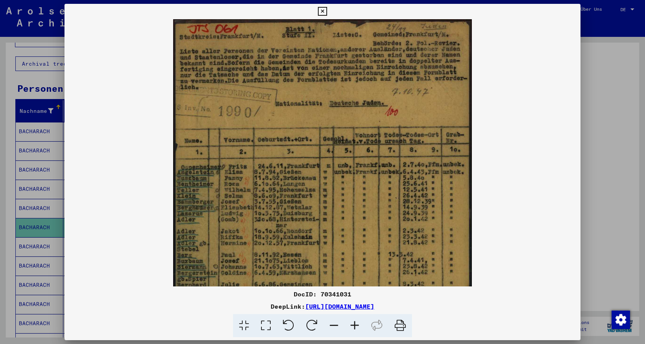
click at [351, 326] on icon at bounding box center [354, 325] width 21 height 23
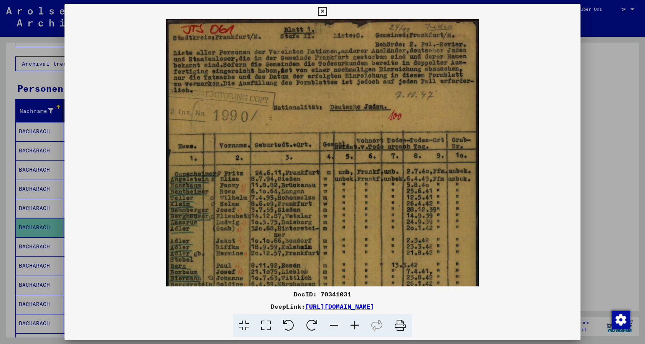
click at [351, 326] on icon at bounding box center [354, 325] width 21 height 23
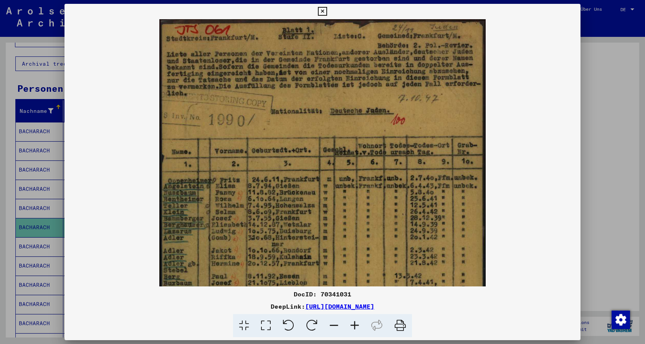
click at [351, 326] on icon at bounding box center [354, 325] width 21 height 23
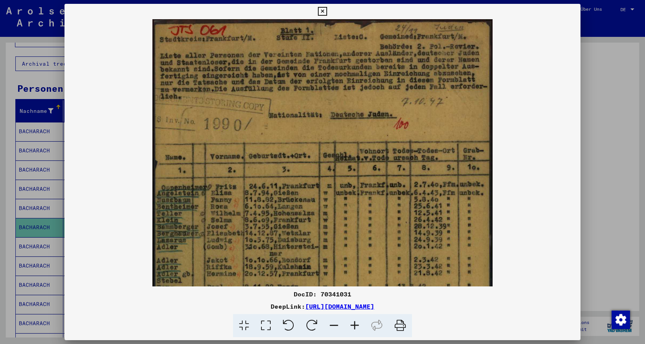
click at [351, 326] on icon at bounding box center [354, 325] width 21 height 23
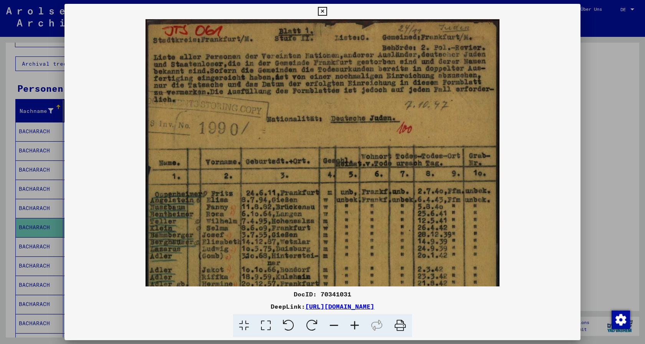
click at [350, 327] on icon at bounding box center [354, 325] width 21 height 23
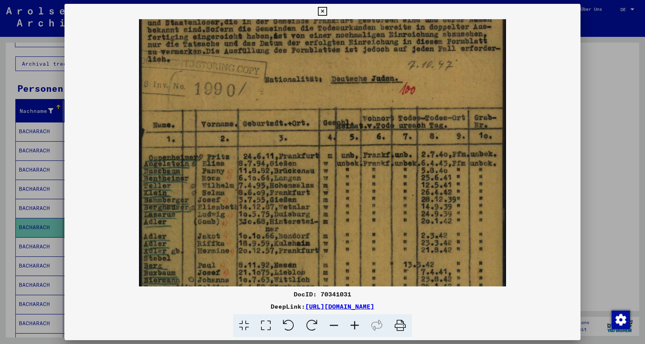
drag, startPoint x: 260, startPoint y: 260, endPoint x: 268, endPoint y: 208, distance: 52.8
click at [267, 213] on img at bounding box center [322, 233] width 367 height 517
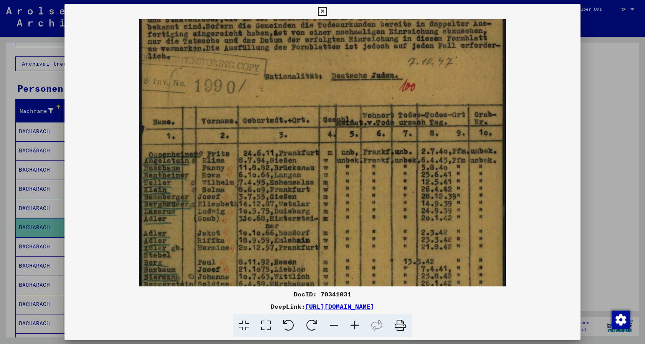
scroll to position [82, 0]
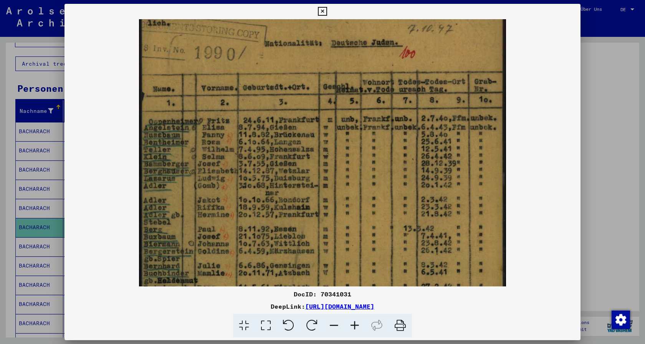
drag, startPoint x: 260, startPoint y: 255, endPoint x: 264, endPoint y: 213, distance: 42.0
click at [263, 219] on img at bounding box center [322, 197] width 367 height 517
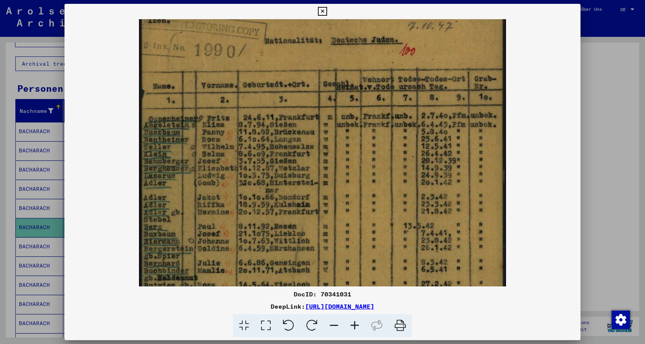
click at [258, 257] on img at bounding box center [322, 195] width 367 height 517
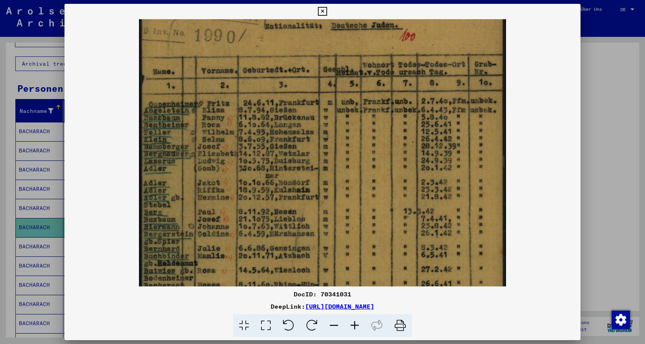
drag, startPoint x: 255, startPoint y: 258, endPoint x: 260, endPoint y: 241, distance: 18.0
click at [260, 241] on img at bounding box center [322, 180] width 367 height 517
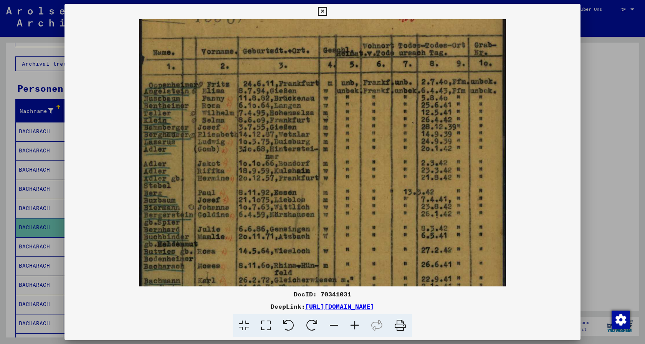
drag, startPoint x: 224, startPoint y: 248, endPoint x: 232, endPoint y: 191, distance: 57.3
click at [227, 208] on img at bounding box center [322, 161] width 367 height 517
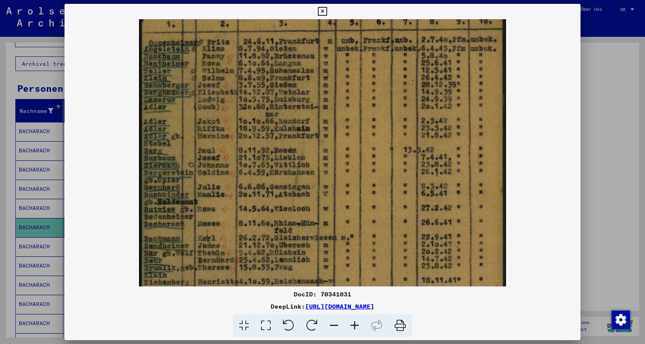
scroll to position [181, 0]
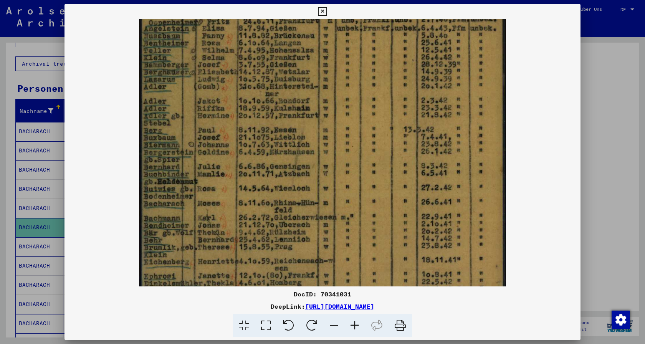
drag, startPoint x: 212, startPoint y: 255, endPoint x: 228, endPoint y: 205, distance: 52.1
click at [226, 212] on img at bounding box center [322, 98] width 367 height 517
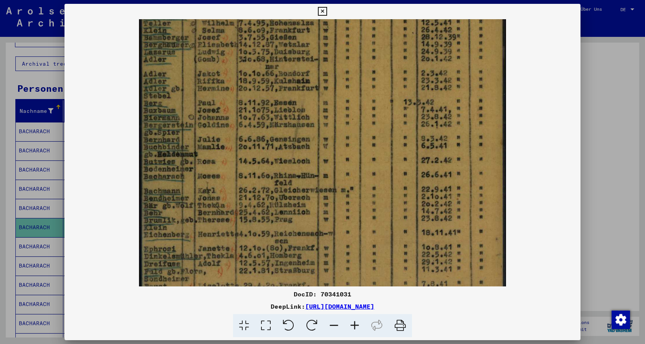
drag, startPoint x: 218, startPoint y: 250, endPoint x: 224, endPoint y: 206, distance: 44.5
click at [222, 212] on img at bounding box center [322, 71] width 367 height 517
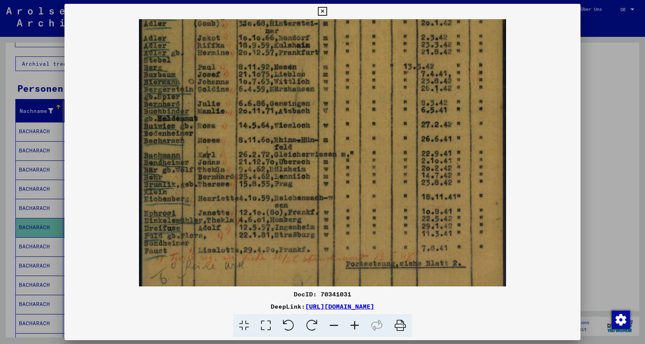
scroll to position [250, 0]
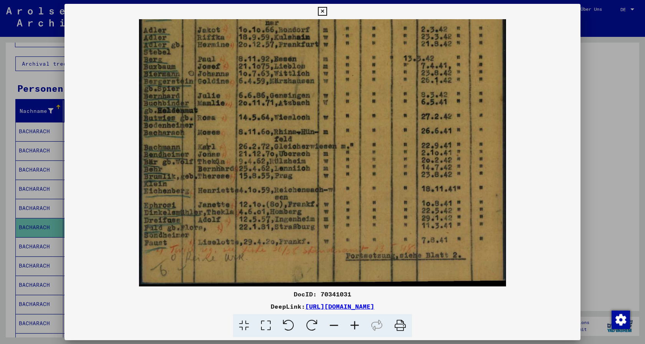
drag, startPoint x: 187, startPoint y: 261, endPoint x: 202, endPoint y: 224, distance: 40.6
click at [202, 224] on img at bounding box center [322, 28] width 367 height 517
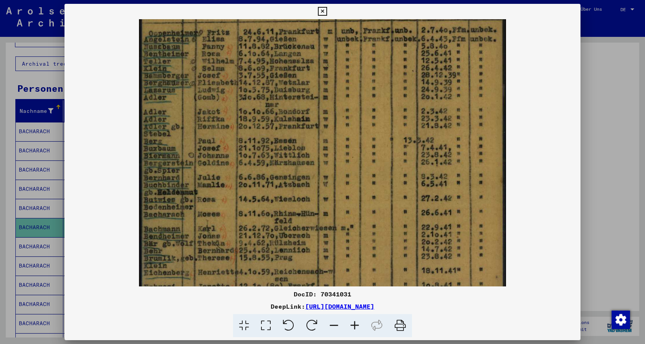
drag, startPoint x: 161, startPoint y: 213, endPoint x: 146, endPoint y: 293, distance: 80.8
click at [146, 293] on div "DocID: 70341031 DeepLink: [URL][DOMAIN_NAME]" at bounding box center [323, 171] width 516 height 334
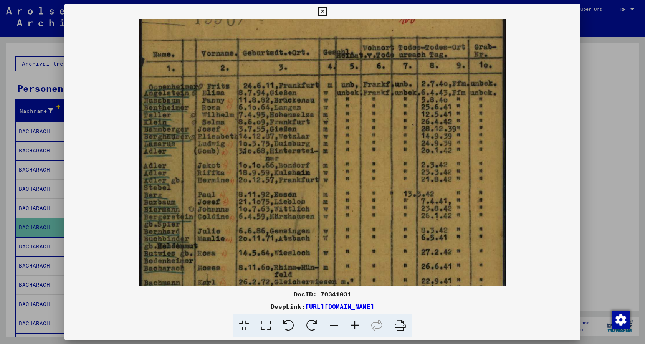
scroll to position [110, 0]
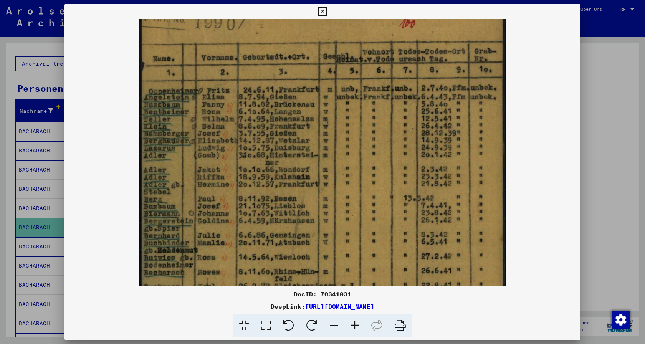
drag, startPoint x: 250, startPoint y: 232, endPoint x: 242, endPoint y: 283, distance: 51.4
click at [242, 283] on img at bounding box center [322, 167] width 367 height 517
click at [327, 10] on icon at bounding box center [322, 11] width 9 height 9
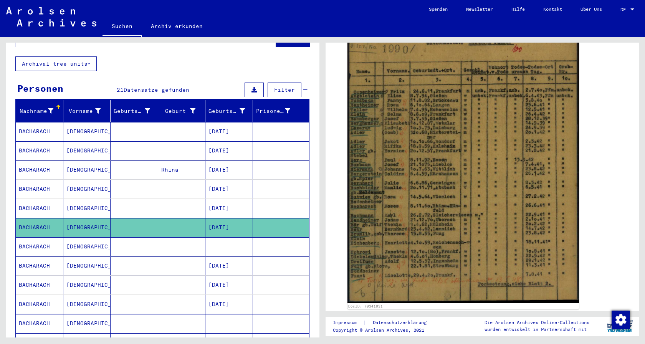
scroll to position [0, 0]
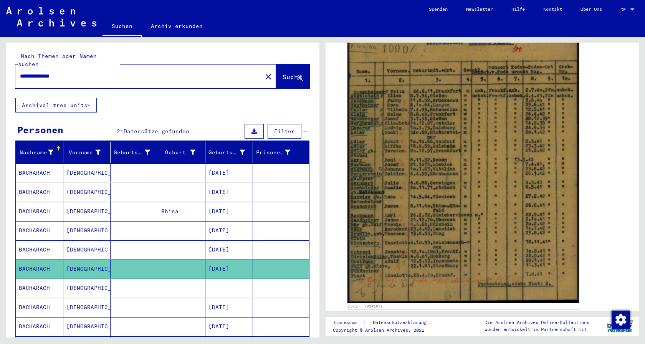
drag, startPoint x: 69, startPoint y: 70, endPoint x: 8, endPoint y: 62, distance: 62.0
click at [20, 72] on input "**********" at bounding box center [139, 76] width 238 height 8
type input "**********"
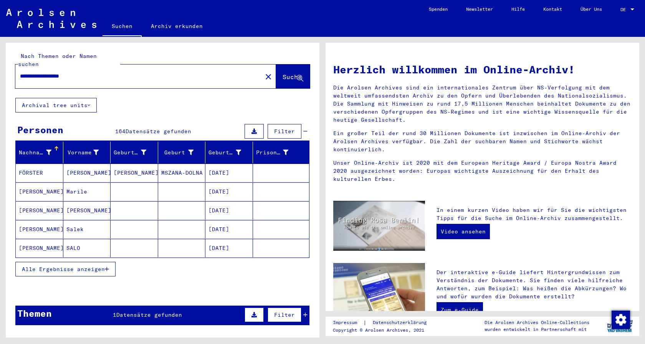
click at [75, 266] on span "Alle Ergebnisse anzeigen" at bounding box center [63, 269] width 83 height 7
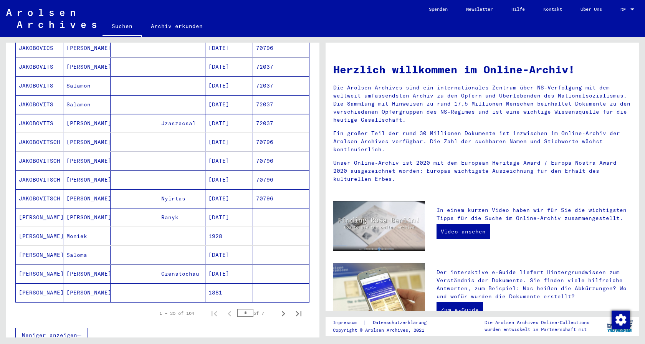
scroll to position [373, 0]
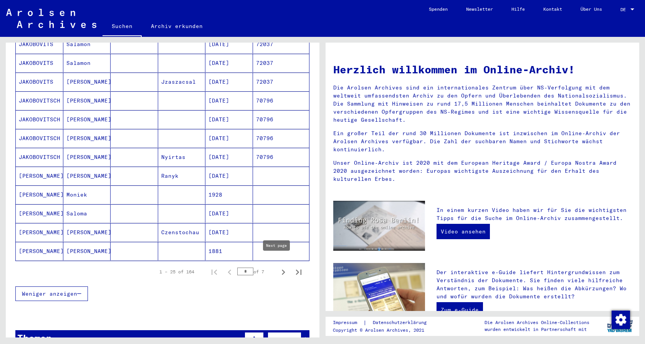
click at [280, 267] on icon "Next page" at bounding box center [283, 272] width 11 height 11
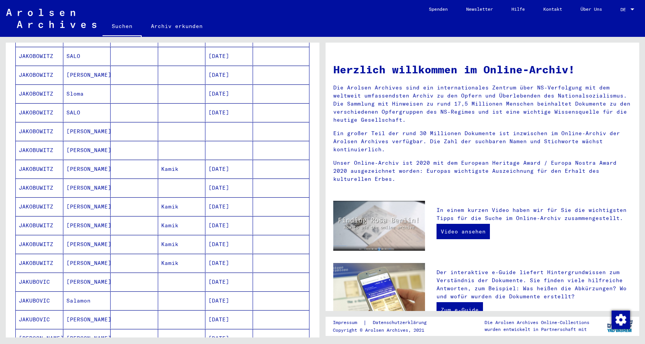
scroll to position [166, 0]
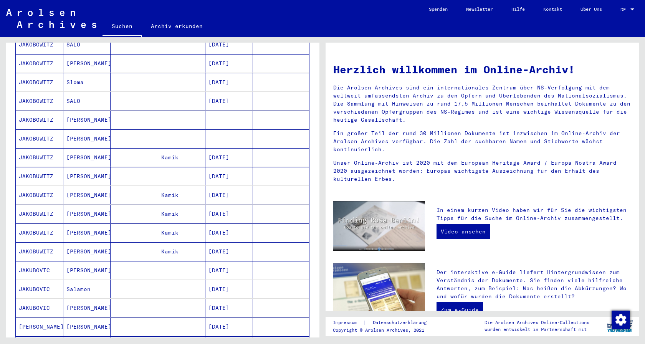
click at [34, 149] on mat-cell "JAKOBUWITZ" at bounding box center [40, 157] width 48 height 18
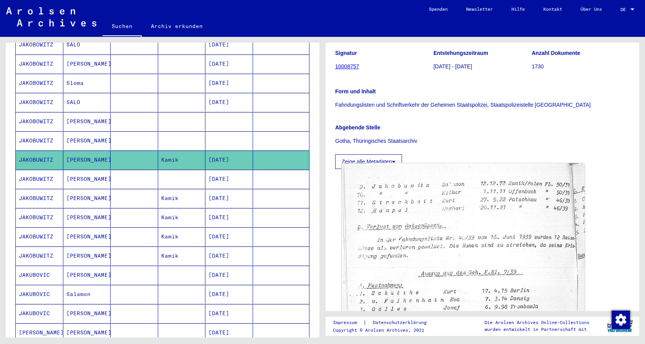
scroll to position [124, 0]
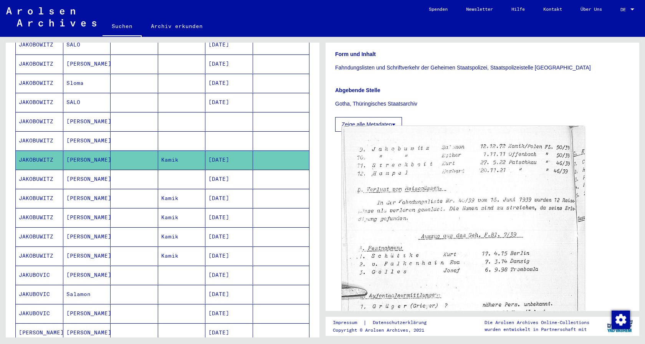
click at [448, 218] on img at bounding box center [463, 307] width 243 height 363
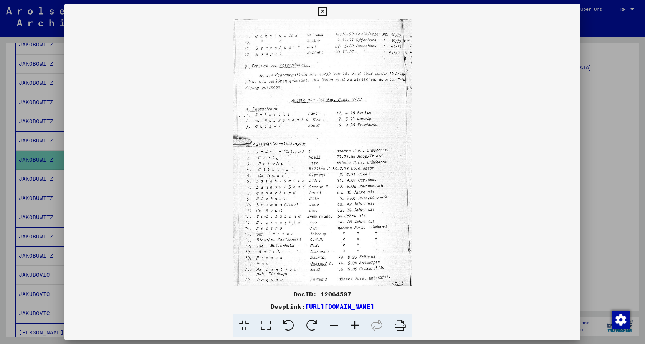
click at [356, 323] on icon at bounding box center [354, 325] width 21 height 23
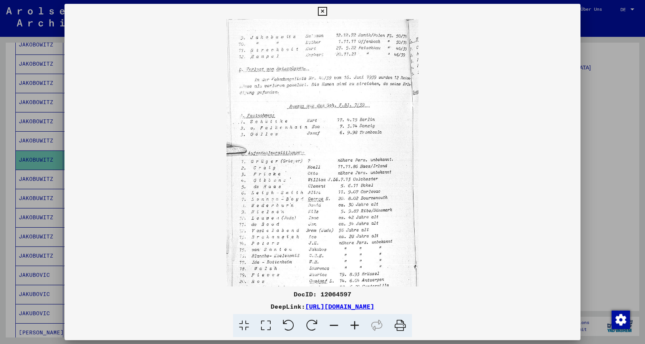
click at [356, 323] on icon at bounding box center [354, 325] width 21 height 23
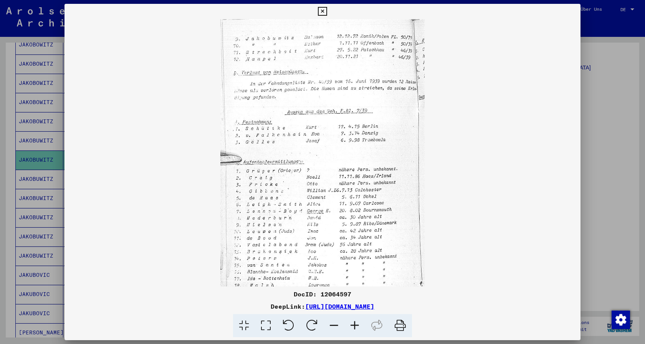
click at [356, 323] on icon at bounding box center [354, 325] width 21 height 23
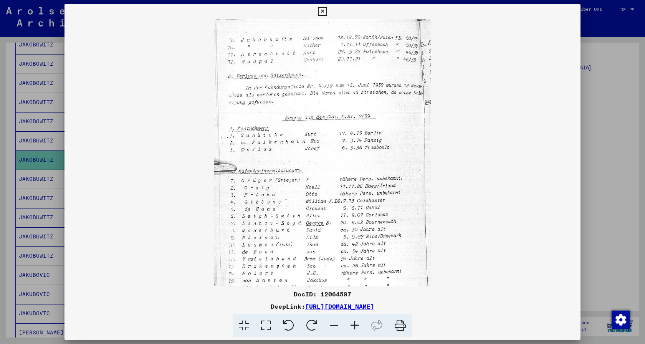
click at [356, 323] on icon at bounding box center [354, 325] width 21 height 23
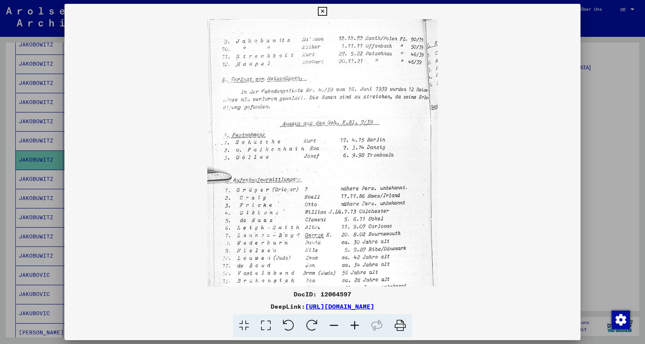
click at [356, 323] on icon at bounding box center [354, 325] width 21 height 23
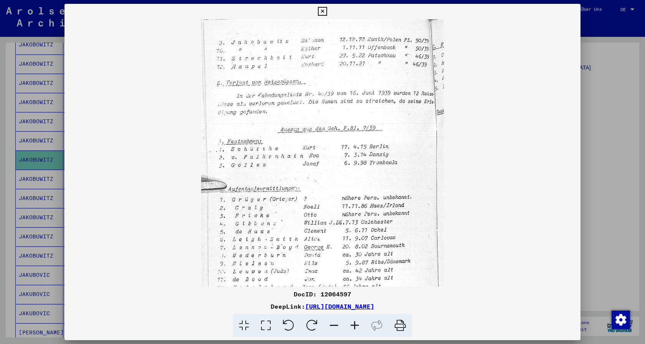
click at [356, 323] on icon at bounding box center [354, 325] width 21 height 23
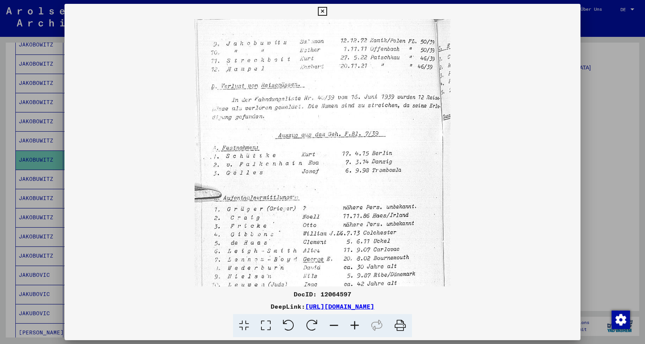
click at [356, 323] on icon at bounding box center [354, 325] width 21 height 23
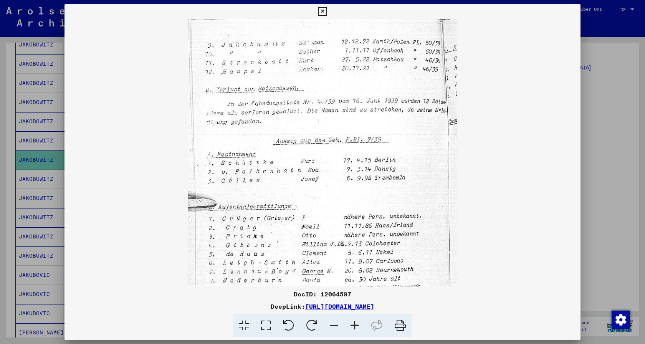
click at [356, 323] on icon at bounding box center [354, 325] width 21 height 23
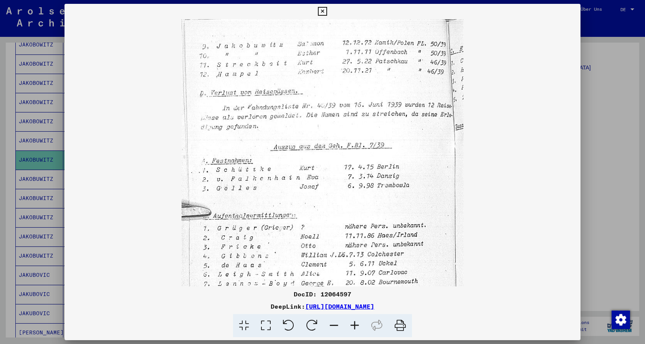
click at [356, 323] on icon at bounding box center [354, 325] width 21 height 23
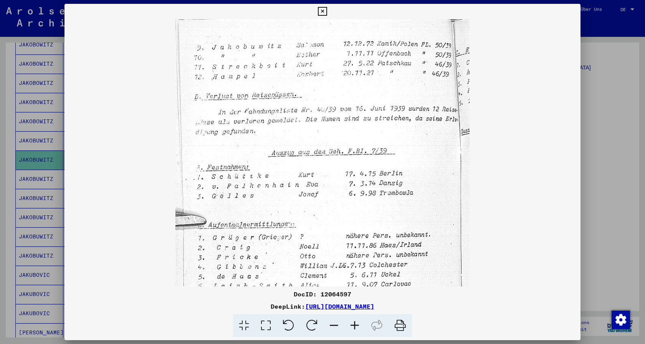
click at [356, 323] on icon at bounding box center [354, 325] width 21 height 23
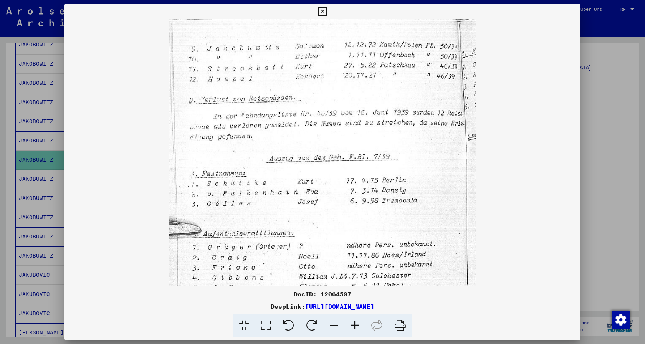
click at [356, 323] on icon at bounding box center [354, 325] width 21 height 23
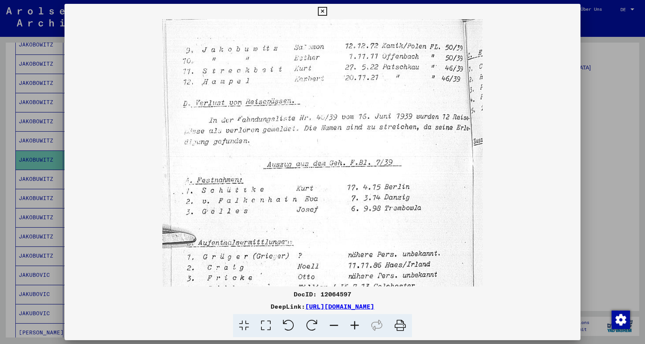
click at [356, 323] on icon at bounding box center [354, 325] width 21 height 23
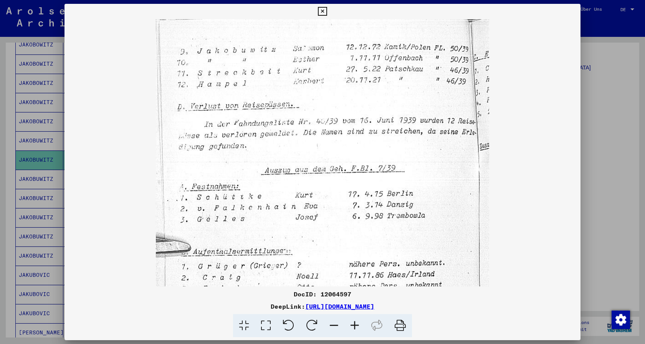
click at [356, 323] on icon at bounding box center [354, 325] width 21 height 23
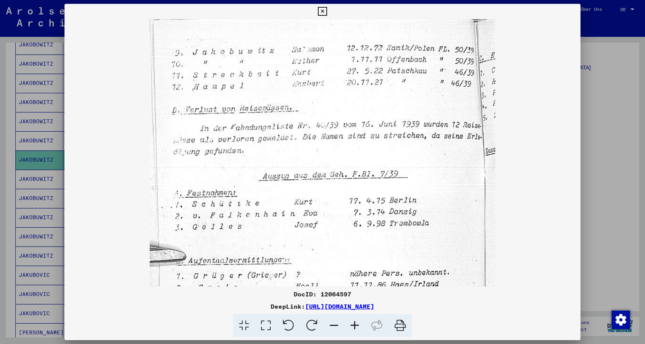
click at [356, 323] on icon at bounding box center [354, 325] width 21 height 23
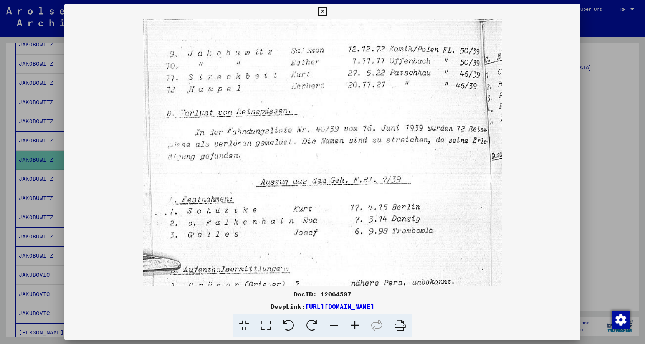
click at [356, 323] on icon at bounding box center [354, 325] width 21 height 23
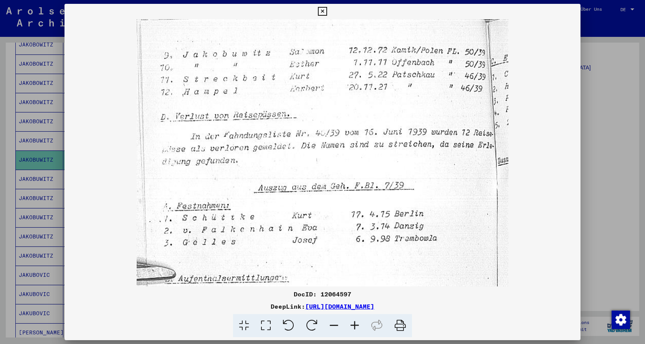
click at [356, 323] on icon at bounding box center [354, 325] width 21 height 23
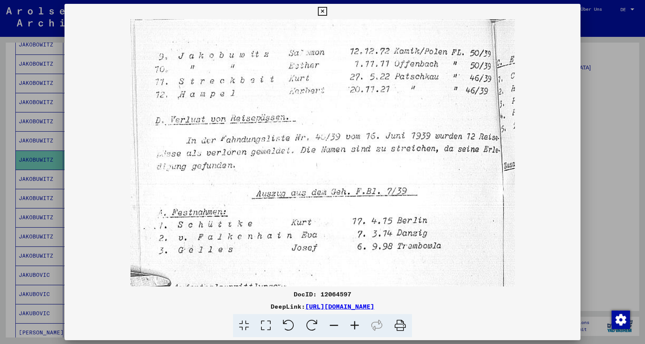
click at [356, 323] on icon at bounding box center [354, 325] width 21 height 23
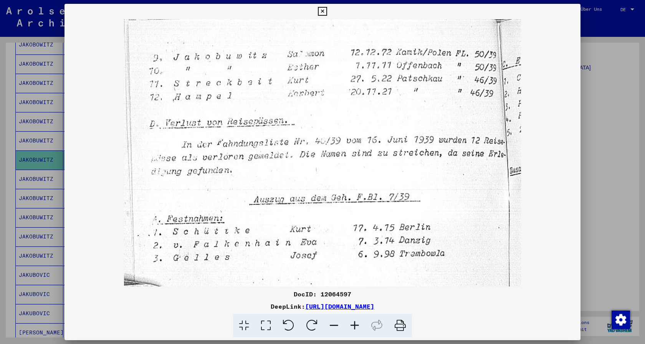
click at [356, 323] on icon at bounding box center [354, 325] width 21 height 23
click at [327, 13] on icon at bounding box center [322, 11] width 9 height 9
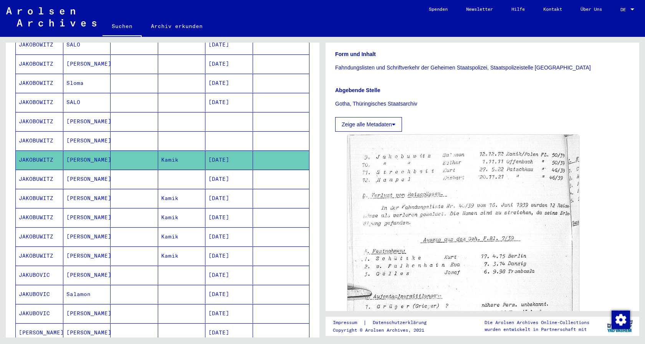
click at [31, 172] on mat-cell "JAKOBUWITZ" at bounding box center [40, 179] width 48 height 19
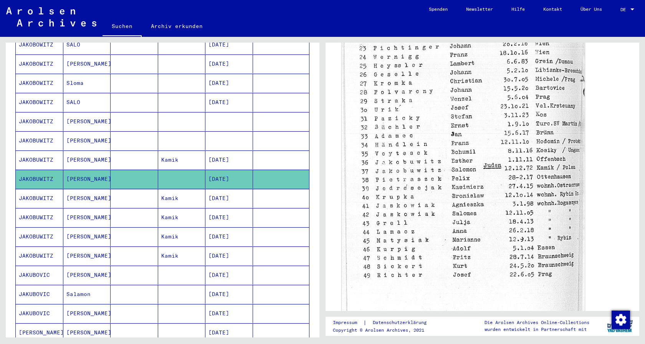
scroll to position [290, 0]
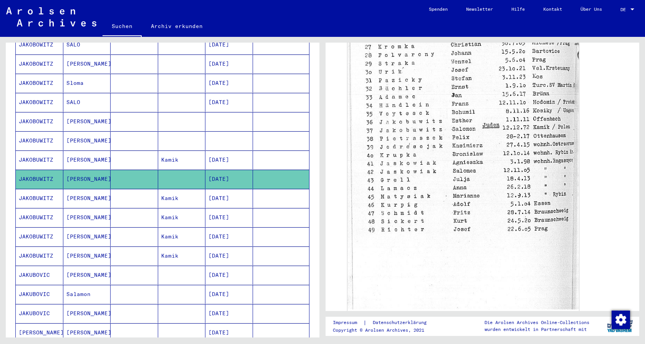
click at [35, 190] on mat-cell "JAKOBUWITZ" at bounding box center [40, 198] width 48 height 19
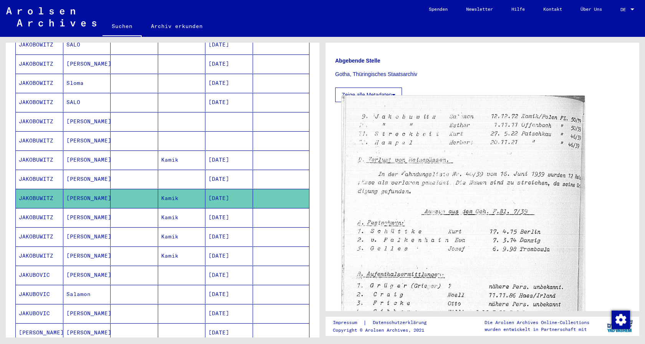
scroll to position [166, 0]
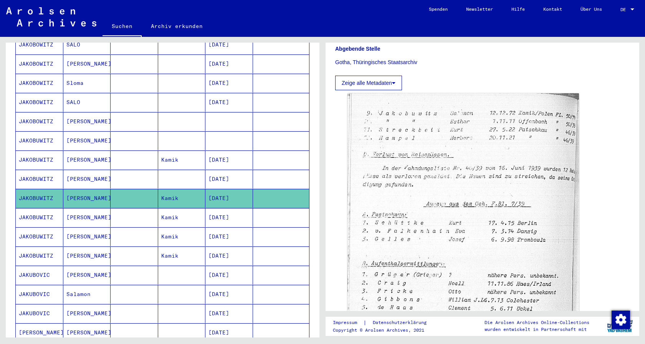
click at [28, 208] on mat-cell "JAKOBUWITZ" at bounding box center [40, 217] width 48 height 19
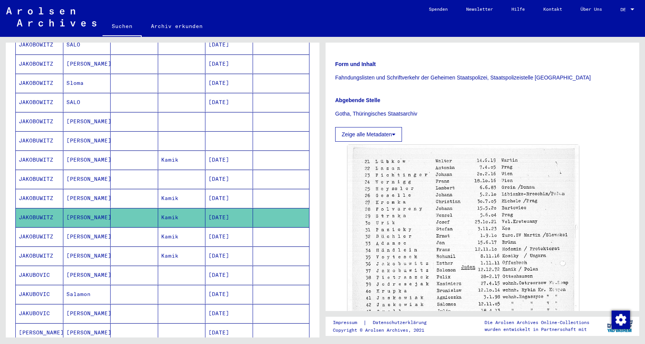
scroll to position [166, 0]
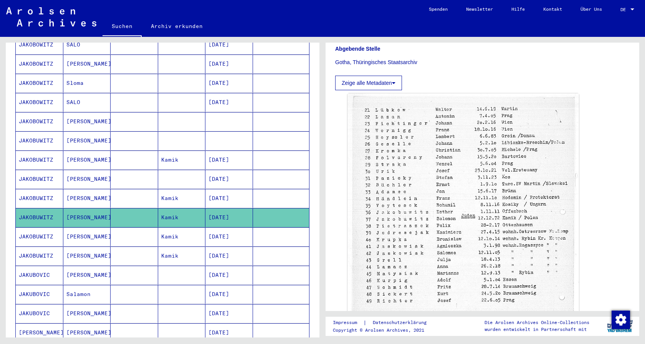
click at [36, 227] on mat-cell "JAKOBUWITZ" at bounding box center [40, 236] width 48 height 19
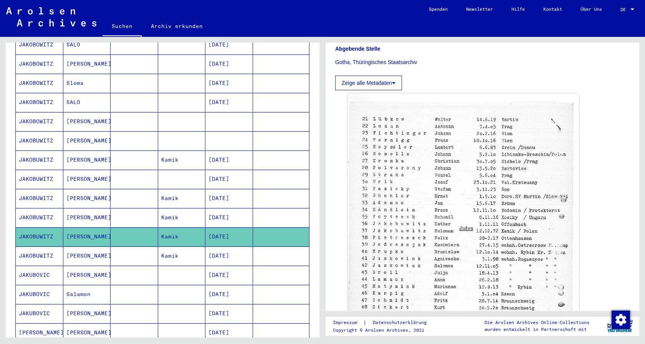
scroll to position [207, 0]
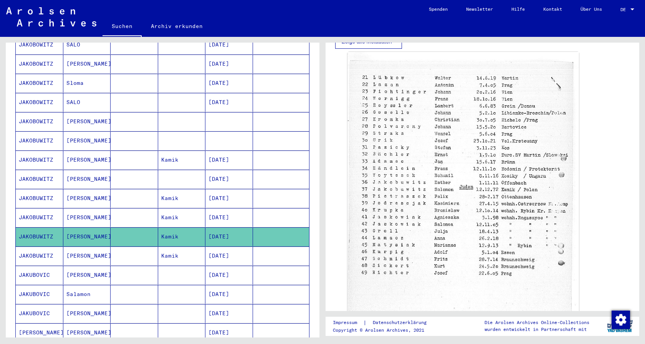
click at [30, 250] on mat-cell "JAKOBUWITZ" at bounding box center [40, 256] width 48 height 19
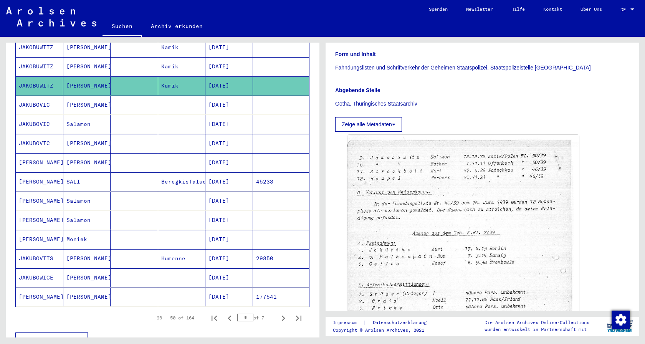
scroll to position [374, 0]
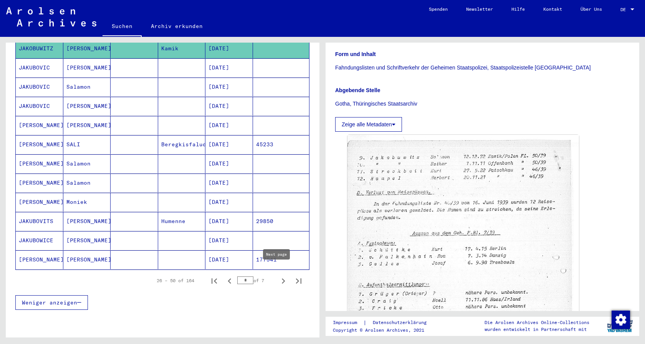
click at [282, 278] on icon "Next page" at bounding box center [283, 280] width 3 height 5
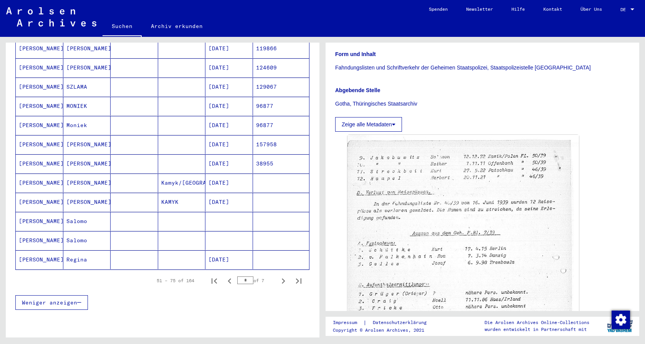
scroll to position [415, 0]
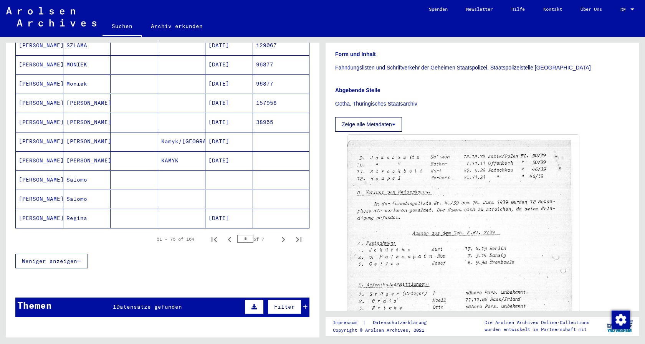
click at [31, 154] on mat-cell "[PERSON_NAME]" at bounding box center [40, 160] width 48 height 19
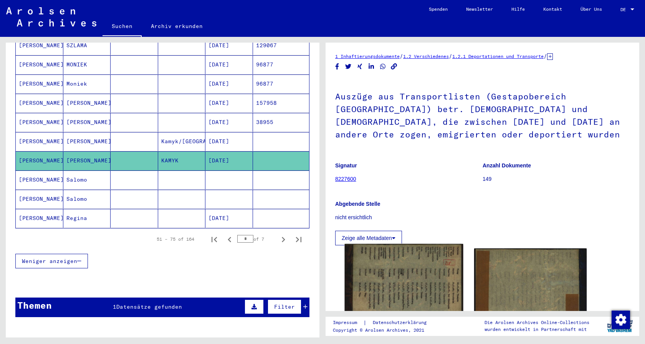
click at [402, 285] on img at bounding box center [404, 334] width 118 height 181
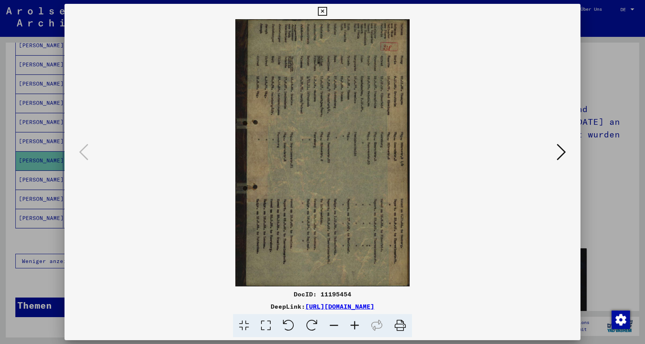
click at [287, 323] on icon at bounding box center [288, 325] width 23 height 23
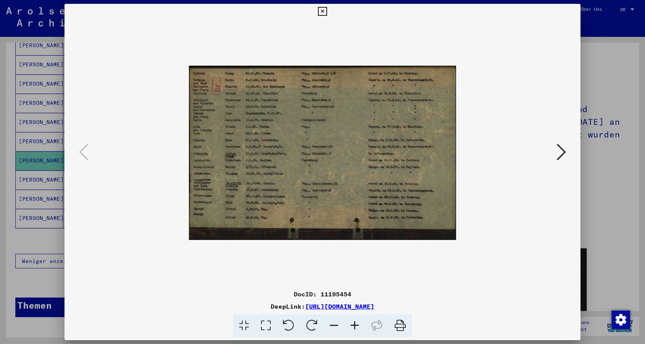
click at [354, 326] on icon at bounding box center [354, 325] width 21 height 23
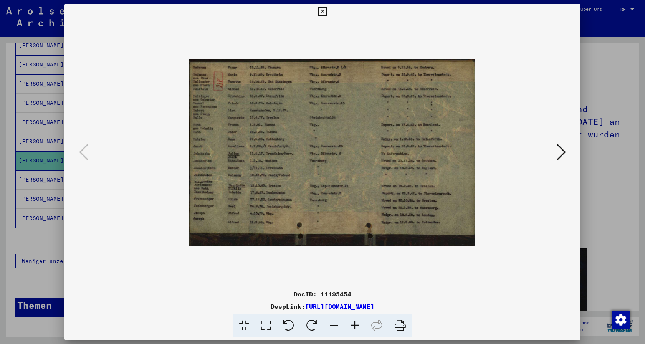
click at [354, 326] on icon at bounding box center [354, 325] width 21 height 23
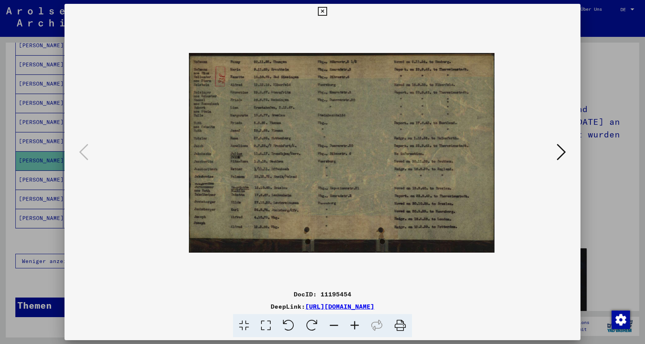
click at [354, 326] on icon at bounding box center [354, 325] width 21 height 23
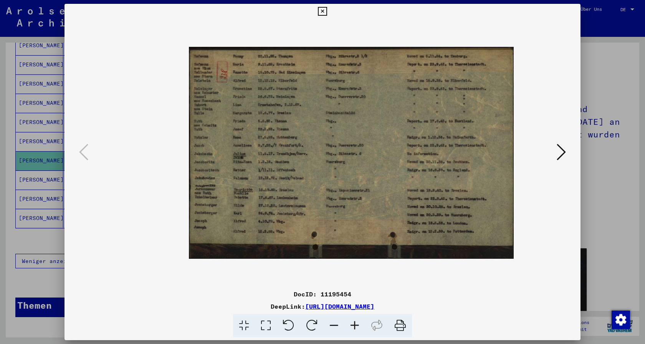
click at [354, 326] on icon at bounding box center [354, 325] width 21 height 23
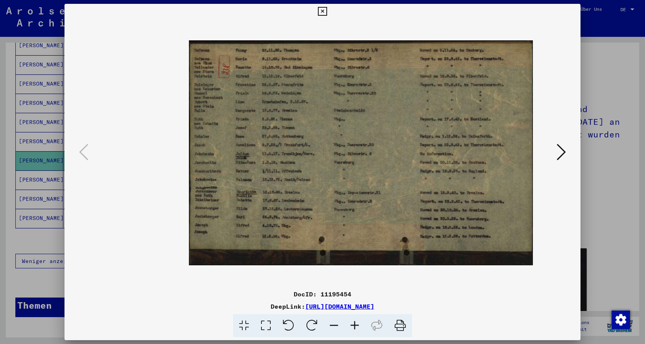
click at [354, 326] on icon at bounding box center [354, 325] width 21 height 23
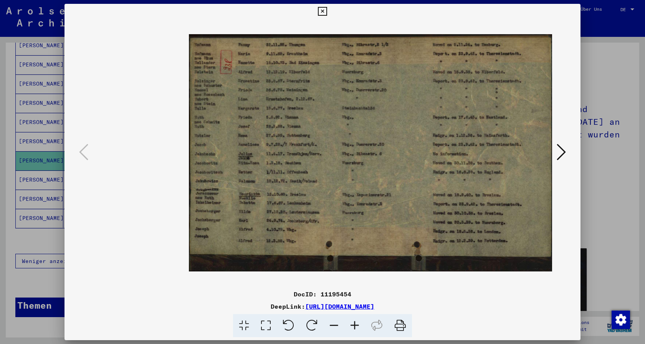
click at [354, 326] on icon at bounding box center [354, 325] width 21 height 23
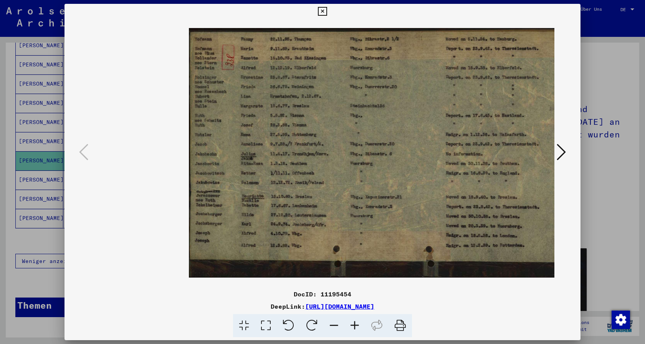
click at [354, 326] on icon at bounding box center [354, 325] width 21 height 23
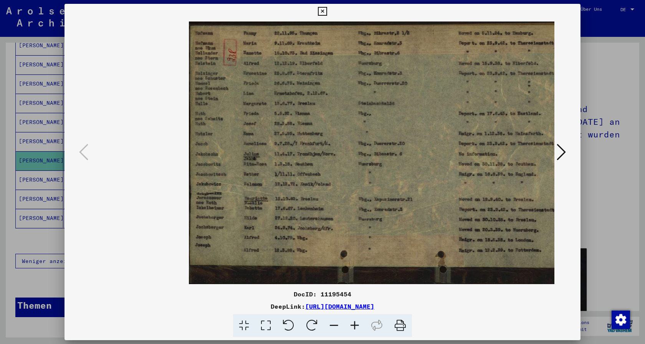
click at [353, 326] on icon at bounding box center [354, 325] width 21 height 23
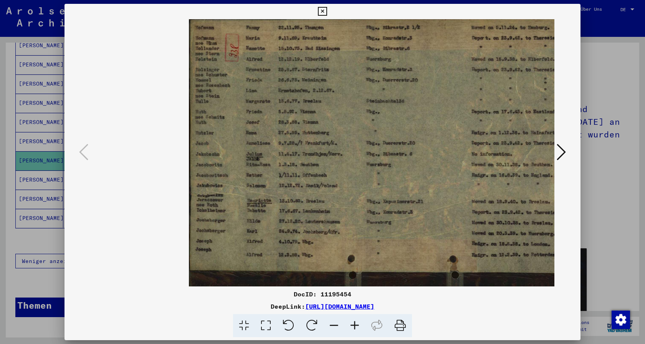
click at [353, 326] on icon at bounding box center [354, 325] width 21 height 23
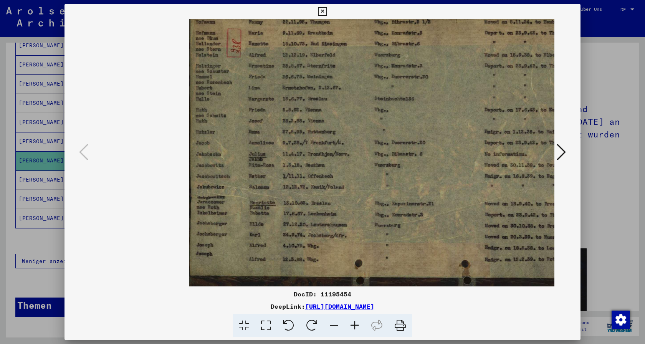
click at [352, 326] on icon at bounding box center [354, 325] width 21 height 23
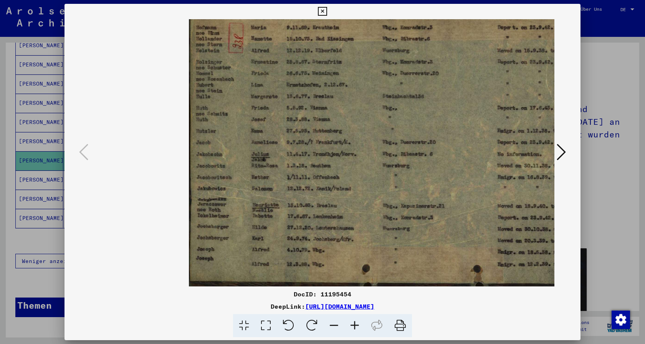
click at [352, 326] on icon at bounding box center [354, 325] width 21 height 23
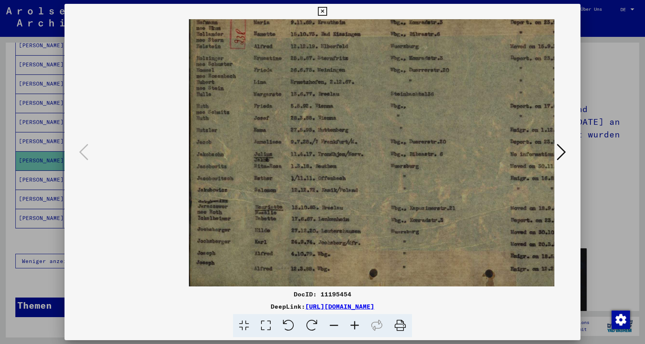
click at [352, 326] on icon at bounding box center [354, 325] width 21 height 23
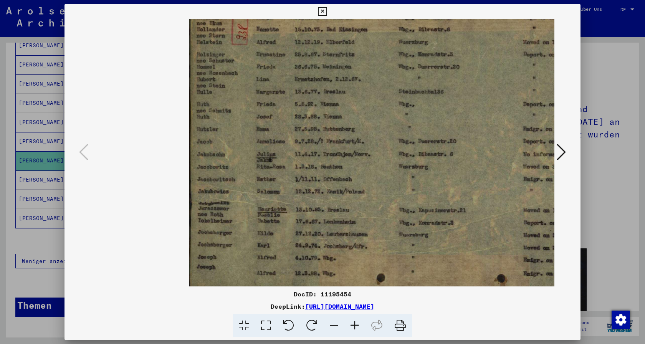
click at [352, 326] on icon at bounding box center [354, 325] width 21 height 23
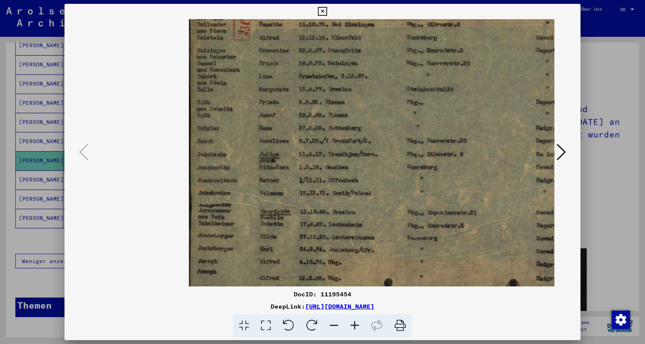
click at [352, 325] on icon at bounding box center [354, 325] width 21 height 23
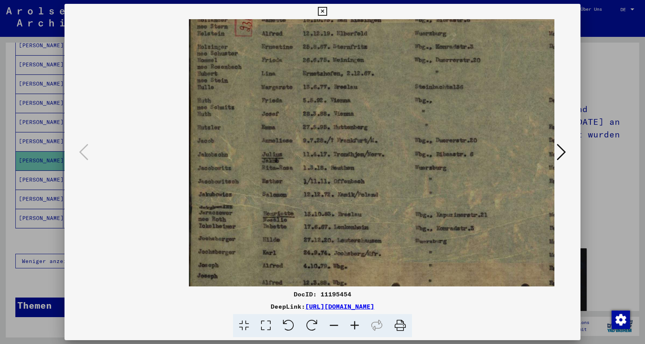
click at [352, 325] on icon at bounding box center [354, 325] width 21 height 23
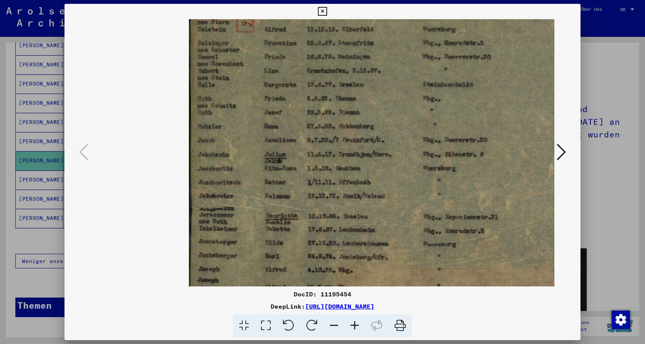
click at [352, 325] on icon at bounding box center [354, 325] width 21 height 23
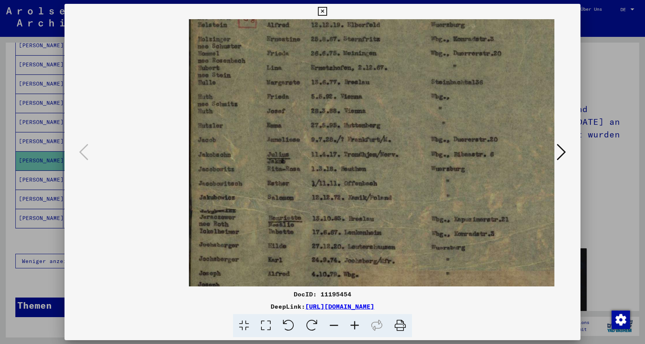
click at [352, 325] on icon at bounding box center [354, 325] width 21 height 23
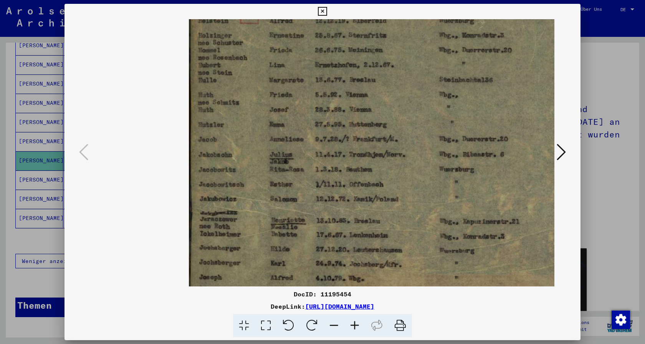
click at [351, 325] on icon at bounding box center [354, 325] width 21 height 23
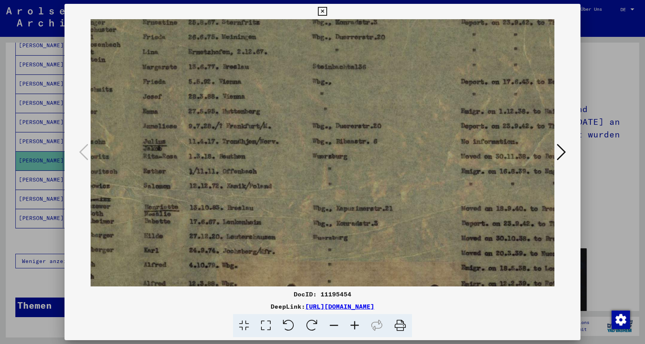
drag, startPoint x: 345, startPoint y: 217, endPoint x: 217, endPoint y: 204, distance: 128.5
click at [217, 204] on img at bounding box center [359, 140] width 594 height 388
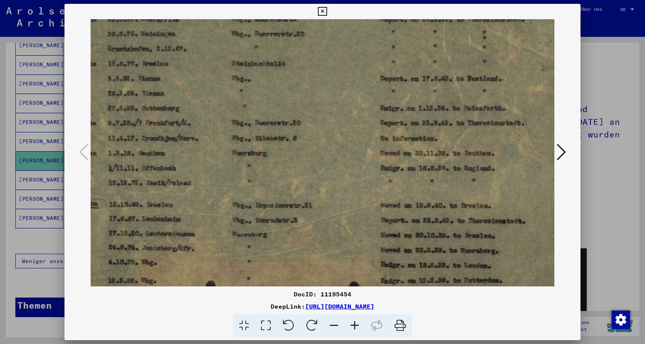
drag, startPoint x: 362, startPoint y: 199, endPoint x: 283, endPoint y: 195, distance: 79.9
click at [283, 195] on img at bounding box center [279, 137] width 594 height 388
click at [283, 195] on img at bounding box center [278, 137] width 594 height 388
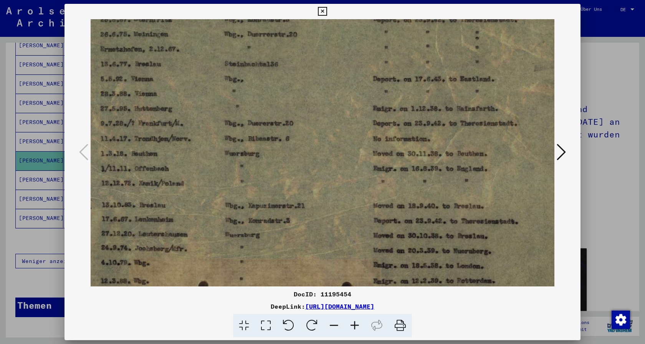
drag, startPoint x: 283, startPoint y: 195, endPoint x: 275, endPoint y: 196, distance: 7.7
click at [275, 196] on img at bounding box center [271, 137] width 594 height 388
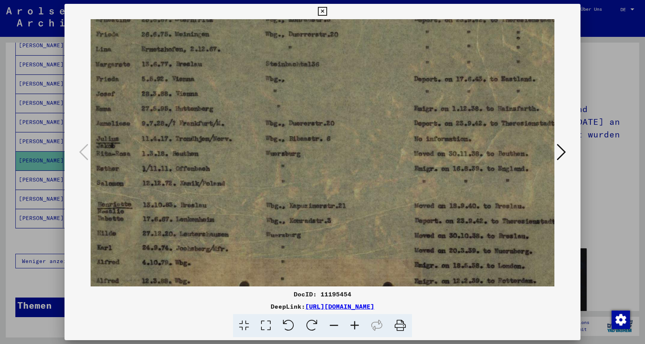
drag, startPoint x: 275, startPoint y: 196, endPoint x: 338, endPoint y: 196, distance: 62.6
click at [324, 196] on img at bounding box center [312, 137] width 594 height 388
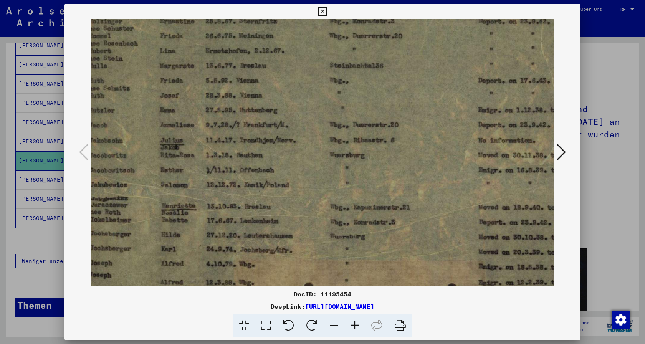
drag, startPoint x: 338, startPoint y: 196, endPoint x: 392, endPoint y: 197, distance: 54.9
click at [392, 197] on img at bounding box center [376, 139] width 594 height 388
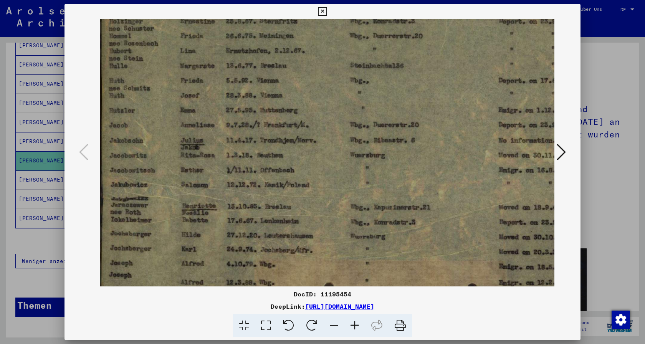
drag, startPoint x: 411, startPoint y: 197, endPoint x: 429, endPoint y: 201, distance: 18.0
click at [429, 201] on img at bounding box center [397, 139] width 594 height 388
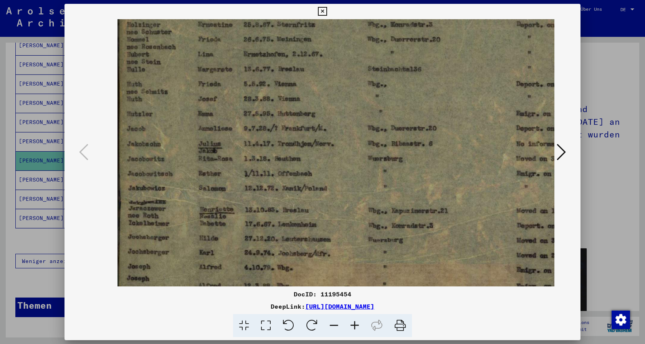
click at [429, 201] on img at bounding box center [414, 142] width 594 height 388
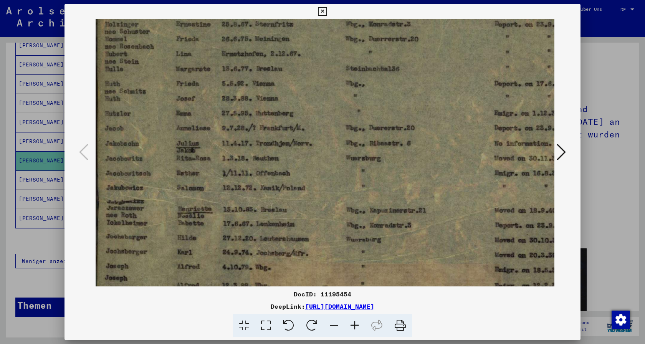
drag, startPoint x: 416, startPoint y: 199, endPoint x: 399, endPoint y: 200, distance: 17.3
click at [399, 200] on img at bounding box center [393, 142] width 594 height 388
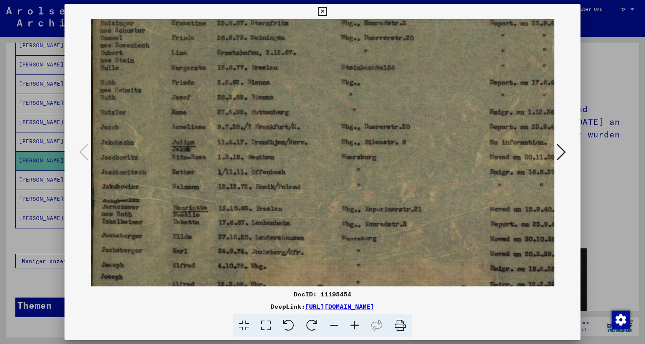
click at [390, 197] on img at bounding box center [388, 141] width 594 height 388
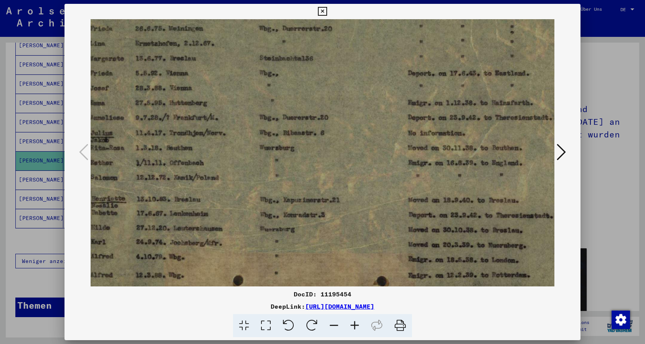
scroll to position [22, 180]
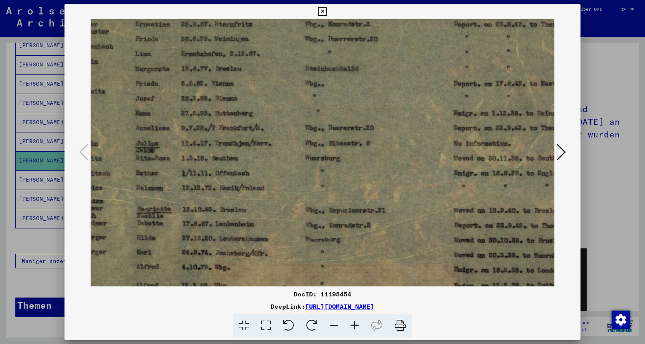
drag, startPoint x: 386, startPoint y: 197, endPoint x: 375, endPoint y: 200, distance: 11.2
click at [375, 200] on img at bounding box center [352, 142] width 594 height 388
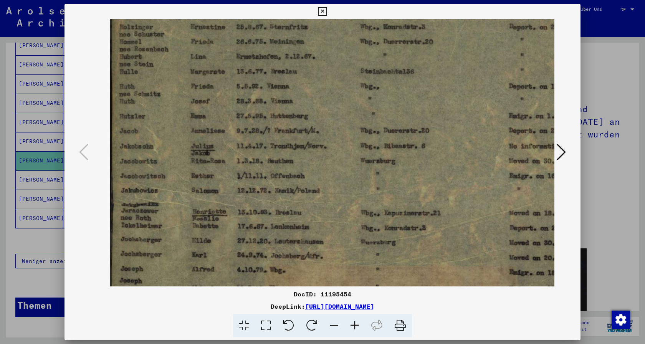
drag, startPoint x: 379, startPoint y: 201, endPoint x: 414, endPoint y: 201, distance: 34.6
click at [410, 202] on img at bounding box center [407, 144] width 594 height 388
click at [414, 201] on img at bounding box center [407, 144] width 594 height 388
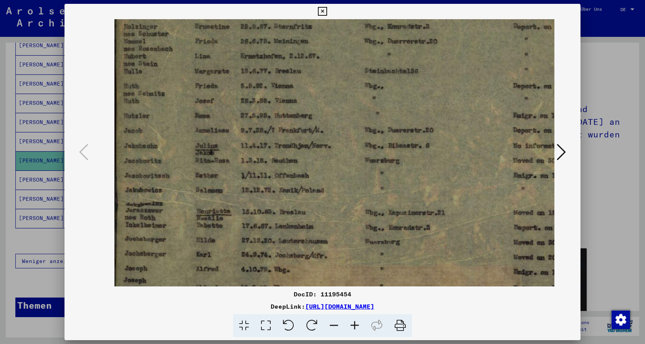
click at [421, 200] on img at bounding box center [411, 144] width 594 height 388
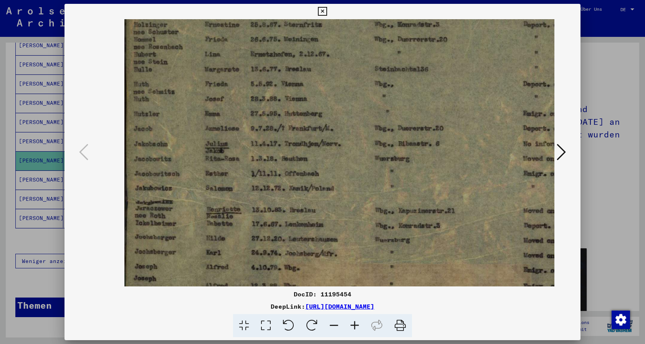
click at [424, 199] on img at bounding box center [421, 142] width 594 height 388
click at [422, 200] on img at bounding box center [420, 142] width 594 height 388
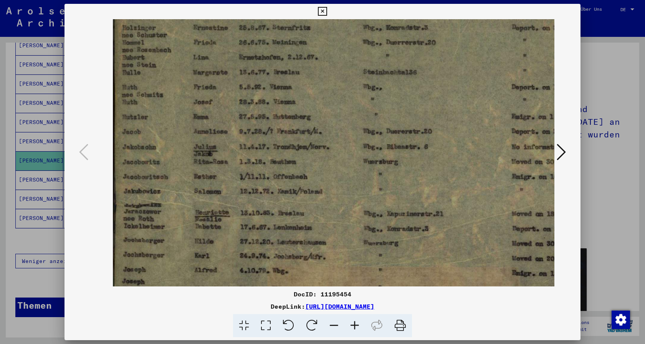
drag, startPoint x: 422, startPoint y: 200, endPoint x: 412, endPoint y: 202, distance: 9.9
click at [412, 202] on img at bounding box center [410, 145] width 594 height 388
click at [411, 202] on img at bounding box center [408, 145] width 594 height 388
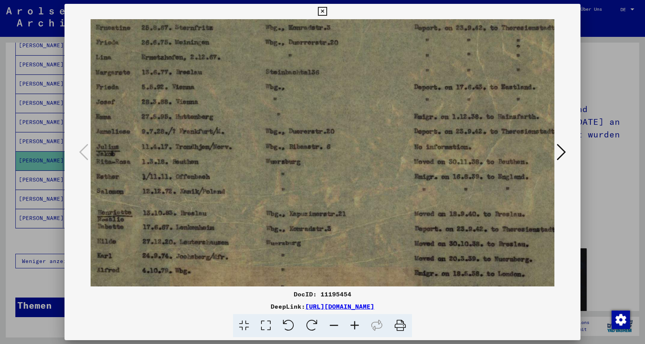
scroll to position [6, 174]
drag, startPoint x: 321, startPoint y: 192, endPoint x: 225, endPoint y: 193, distance: 96.0
click at [225, 193] on img at bounding box center [312, 147] width 594 height 388
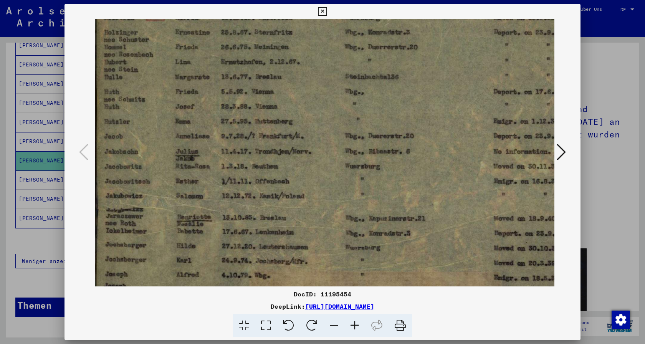
scroll to position [3, 95]
drag, startPoint x: 116, startPoint y: 210, endPoint x: 194, endPoint y: 220, distance: 79.4
click at [194, 220] on img at bounding box center [391, 149] width 594 height 388
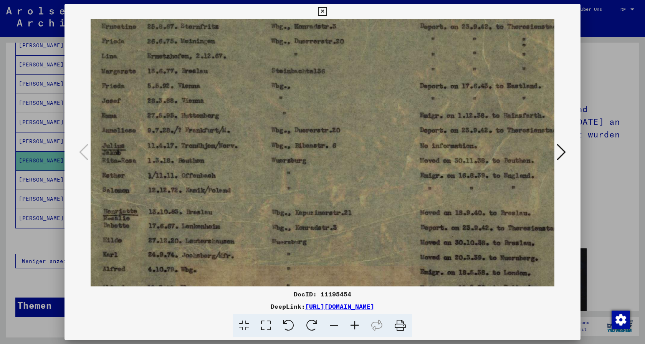
scroll to position [9, 168]
drag, startPoint x: 460, startPoint y: 192, endPoint x: 388, endPoint y: 187, distance: 72.8
click at [388, 187] on img at bounding box center [318, 144] width 594 height 388
click at [327, 9] on icon at bounding box center [322, 11] width 9 height 9
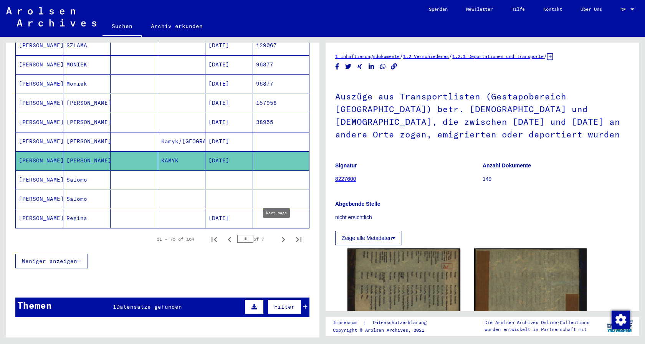
click at [278, 234] on icon "Next page" at bounding box center [283, 239] width 11 height 11
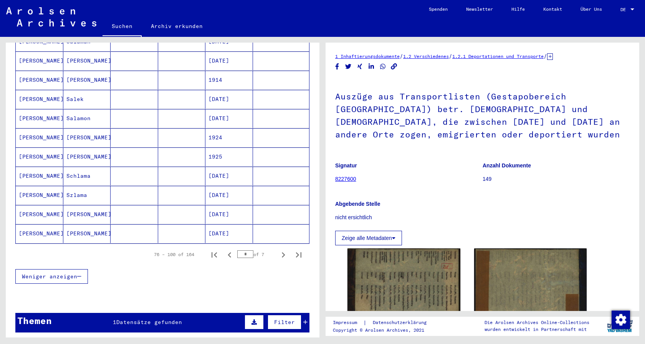
scroll to position [415, 0]
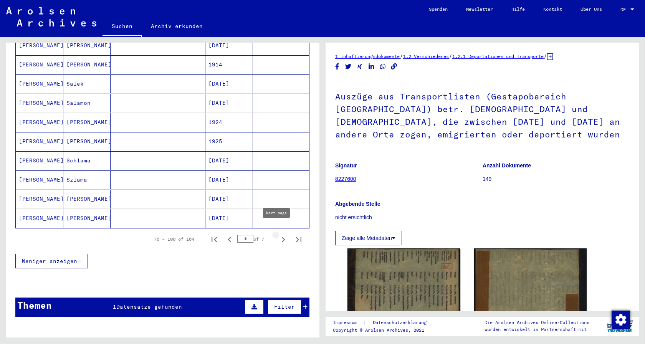
click at [278, 234] on icon "Next page" at bounding box center [283, 239] width 11 height 11
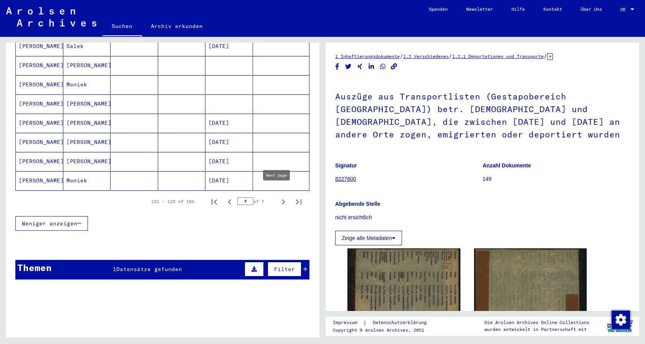
click at [278, 197] on icon "Next page" at bounding box center [283, 202] width 11 height 11
type input "*"
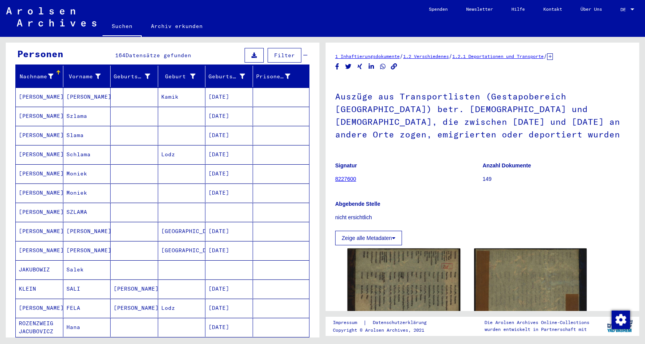
scroll to position [35, 0]
